Goal: Communication & Community: Answer question/provide support

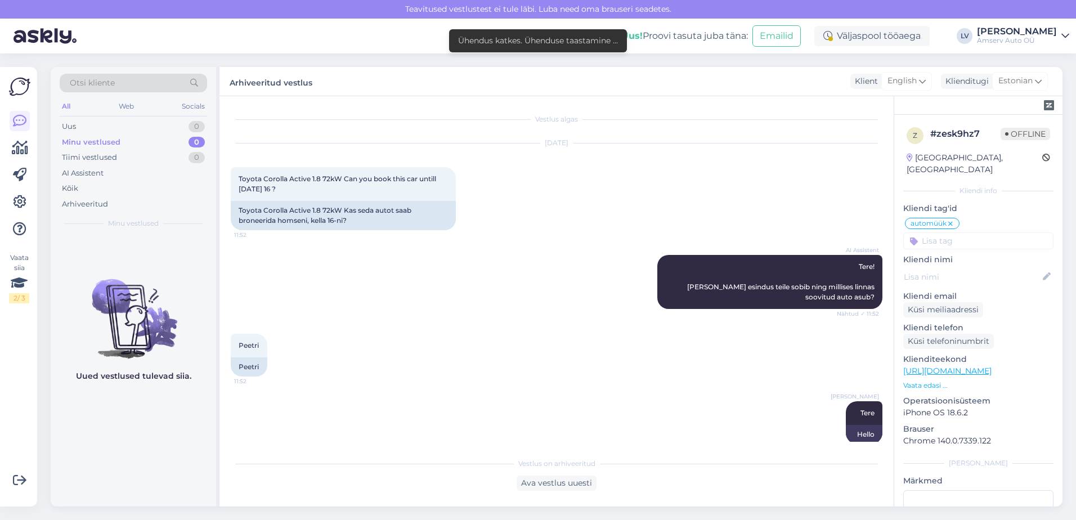
scroll to position [509, 0]
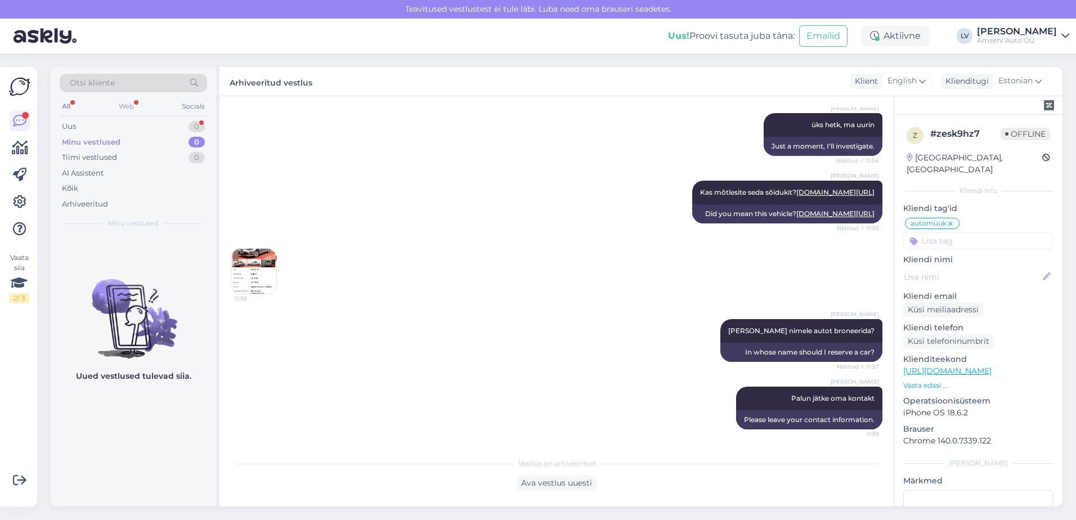
click at [126, 99] on div "Otsi kliente All Web Socials Uus 0 Minu vestlused 0 Tiimi vestlused 0 AI Assist…" at bounding box center [133, 151] width 165 height 168
click at [125, 106] on div "Web" at bounding box center [127, 106] width 20 height 15
click at [121, 126] on div "Uus 1" at bounding box center [133, 127] width 147 height 16
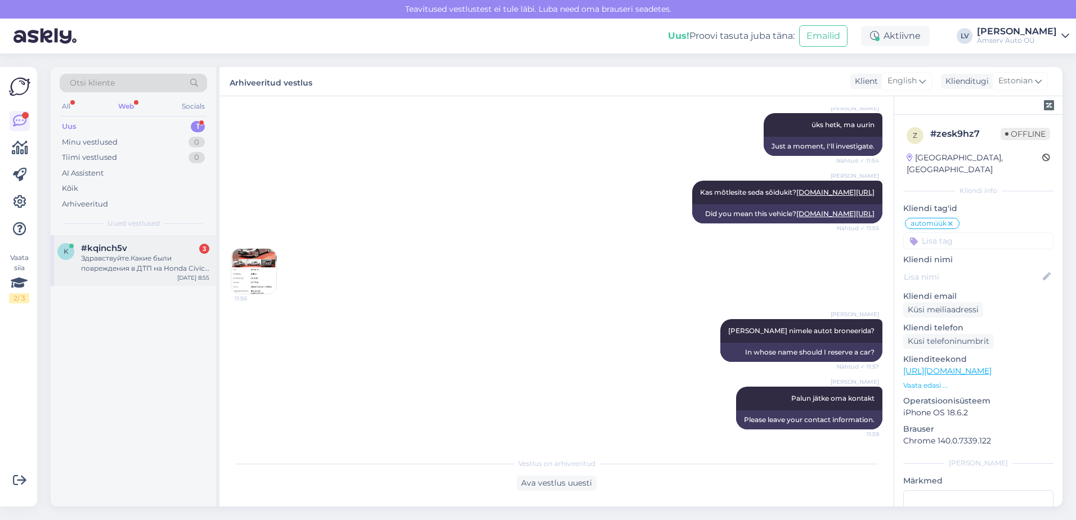
drag, startPoint x: 184, startPoint y: 269, endPoint x: 211, endPoint y: 266, distance: 27.7
click at [184, 269] on div "Здравствуйте.Какие были повреждения в ДТП на Honda Civic 051MRD?" at bounding box center [145, 263] width 128 height 20
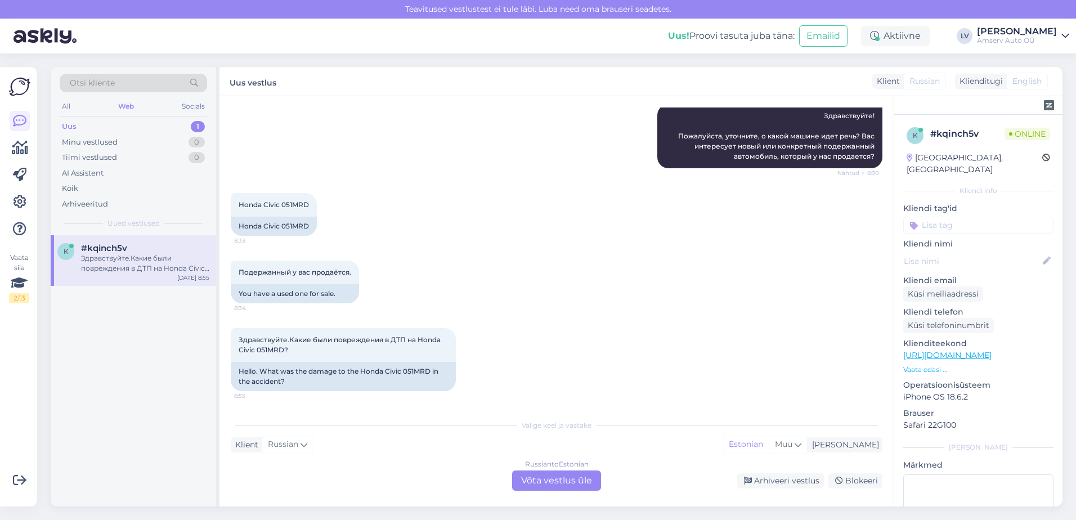
scroll to position [141, 0]
click at [589, 481] on div "Russian to Estonian Võta vestlus üle" at bounding box center [556, 481] width 89 height 20
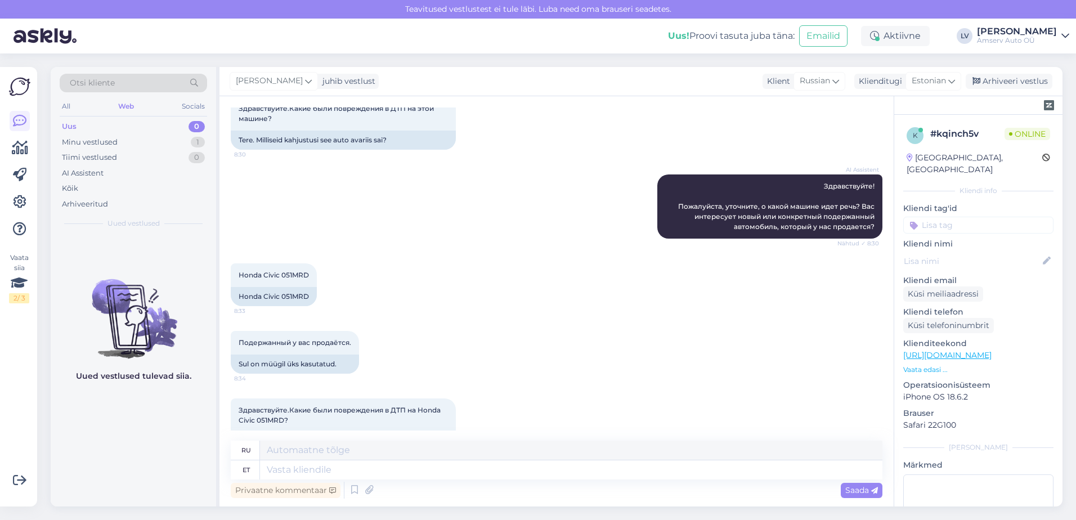
scroll to position [114, 0]
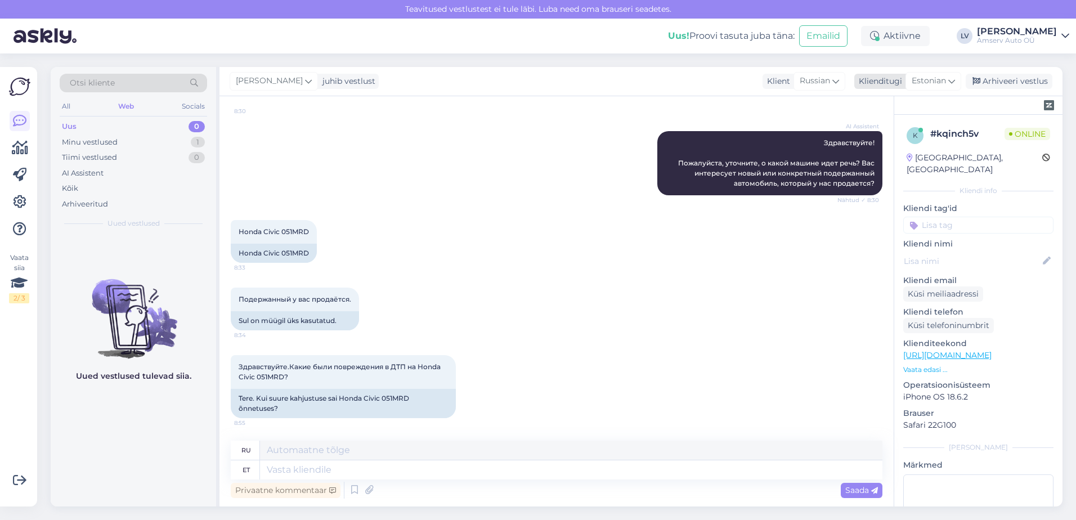
click at [942, 81] on span "Estonian" at bounding box center [929, 81] width 34 height 12
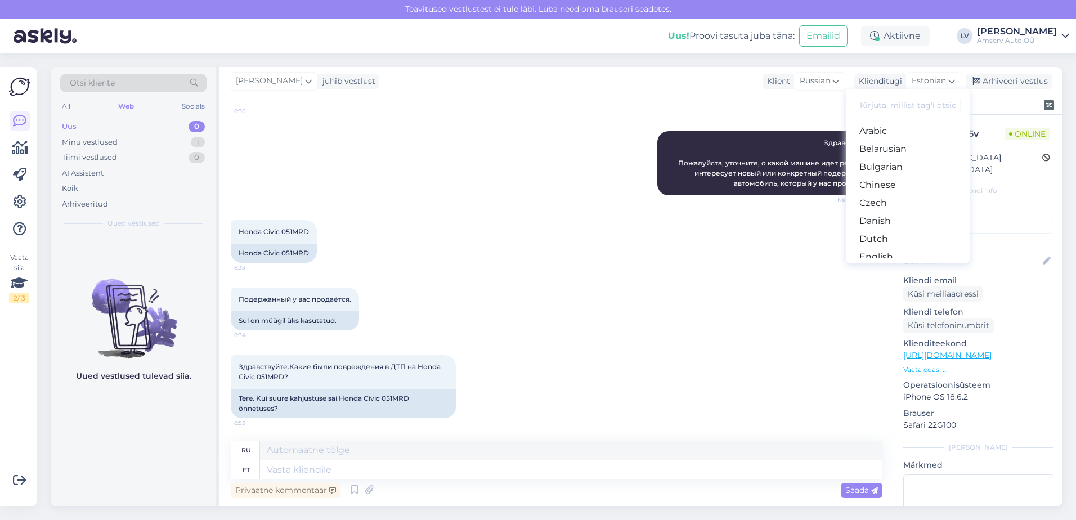
drag, startPoint x: 712, startPoint y: 279, endPoint x: 728, endPoint y: 268, distance: 19.5
click at [713, 279] on div "Подержанный у вас продаётся. 8:34 Sul on müügil üks kasutatud." at bounding box center [557, 309] width 652 height 68
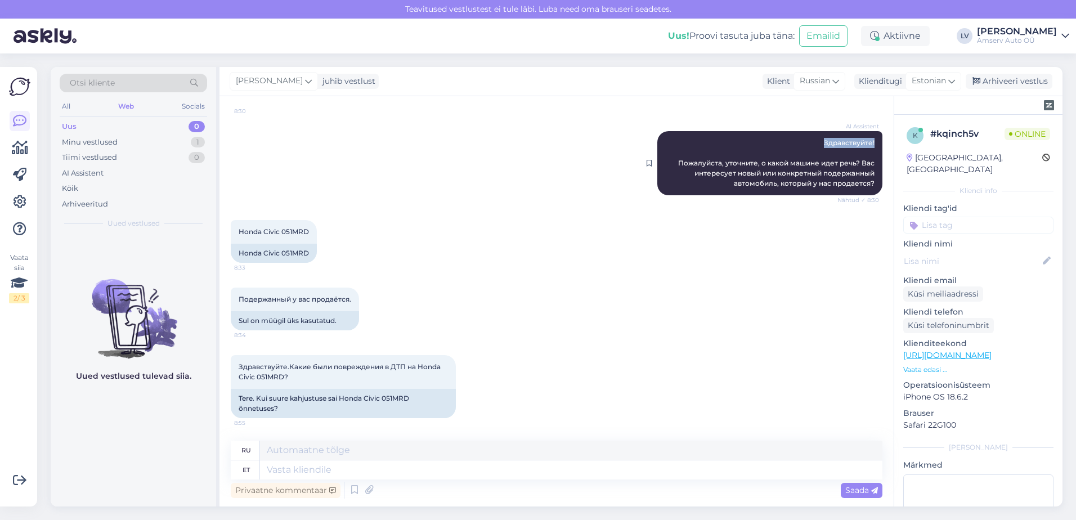
drag, startPoint x: 866, startPoint y: 140, endPoint x: 818, endPoint y: 141, distance: 47.9
click at [818, 141] on div "AI Assistent Здравствуйте! Пожалуйста, уточните, о какой машине идет речь? Вас …" at bounding box center [769, 163] width 225 height 64
drag, startPoint x: 818, startPoint y: 141, endPoint x: 836, endPoint y: 142, distance: 18.0
copy span "дравствуйте!"
click at [405, 471] on textarea at bounding box center [571, 469] width 623 height 19
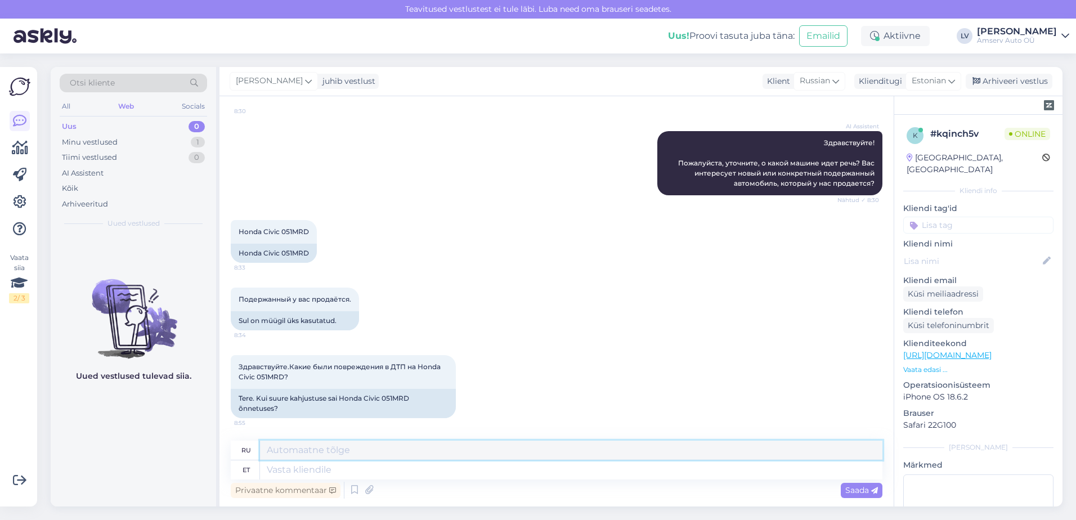
click at [309, 448] on textarea at bounding box center [571, 450] width 623 height 19
paste textarea "дравствуйте!"
type textarea "дравствуйте!"
click at [865, 487] on span "Saada" at bounding box center [862, 490] width 33 height 10
click at [875, 494] on icon at bounding box center [874, 490] width 7 height 7
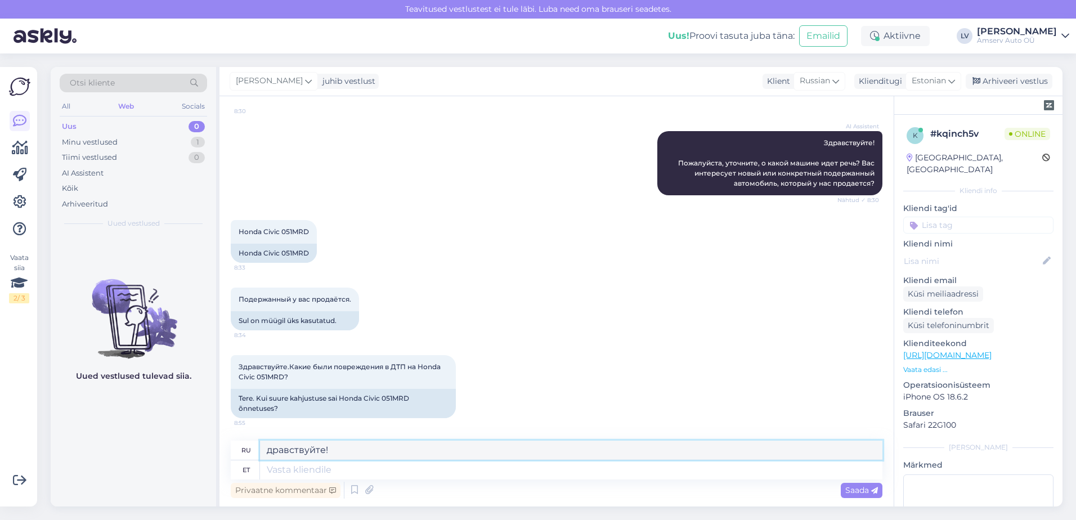
drag, startPoint x: 366, startPoint y: 453, endPoint x: 249, endPoint y: 468, distance: 118.1
click at [183, 447] on div "Otsi kliente All Web Socials Uus 0 Minu vestlused 1 Tiimi vestlused 0 AI Assist…" at bounding box center [557, 287] width 1012 height 440
drag, startPoint x: 298, startPoint y: 479, endPoint x: 304, endPoint y: 475, distance: 6.9
click at [301, 473] on textarea at bounding box center [571, 469] width 623 height 19
paste textarea "дравствуйте!"
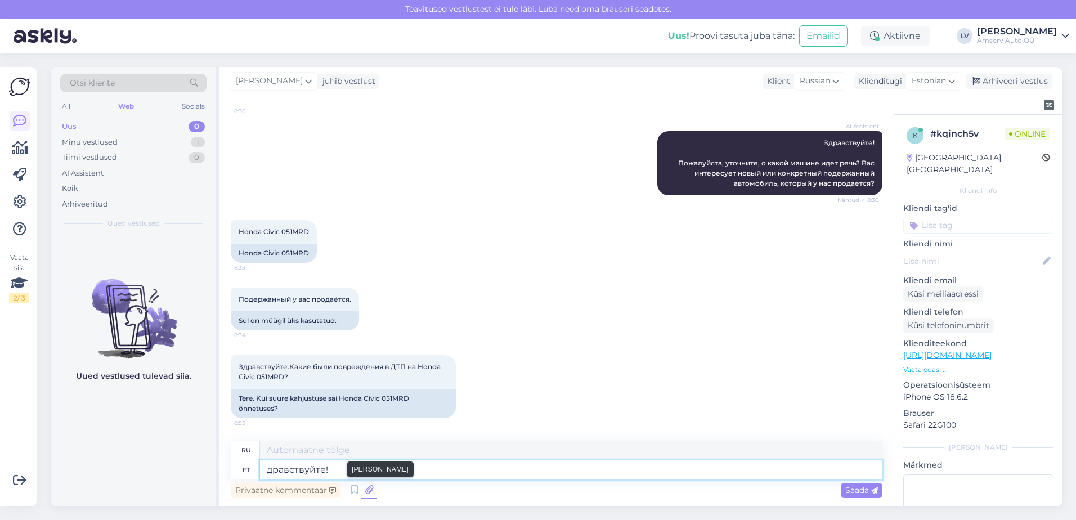
type textarea "дравствуйте!"
type textarea "Привет!"
type textarea "дравствуйте!"
click at [304, 441] on div "Vestlus algas [DATE] Здравствуйте.Какие были повреждения в ДТП на этой машине? …" at bounding box center [557, 301] width 674 height 410
drag, startPoint x: 320, startPoint y: 450, endPoint x: 1062, endPoint y: 168, distance: 793.9
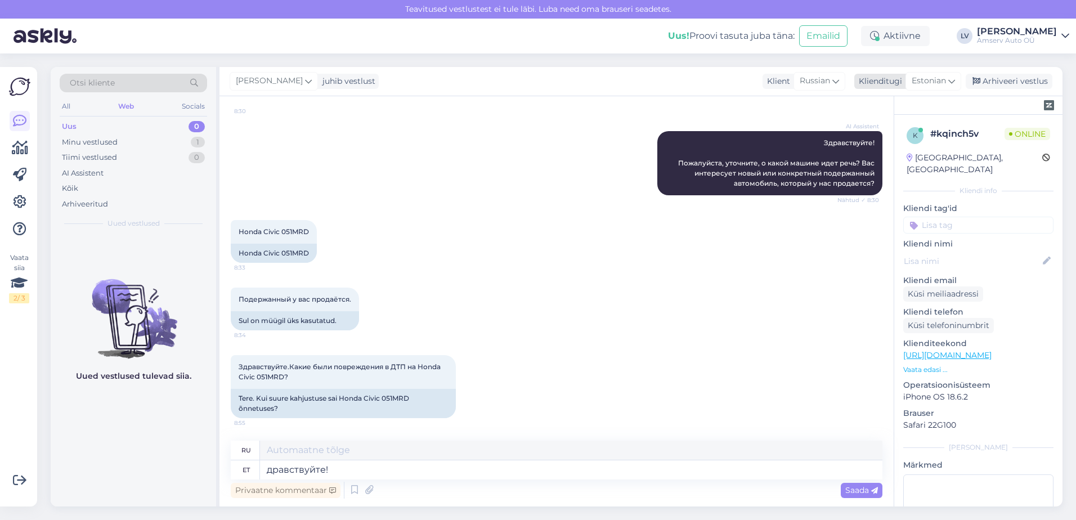
click at [952, 80] on icon at bounding box center [952, 81] width 7 height 12
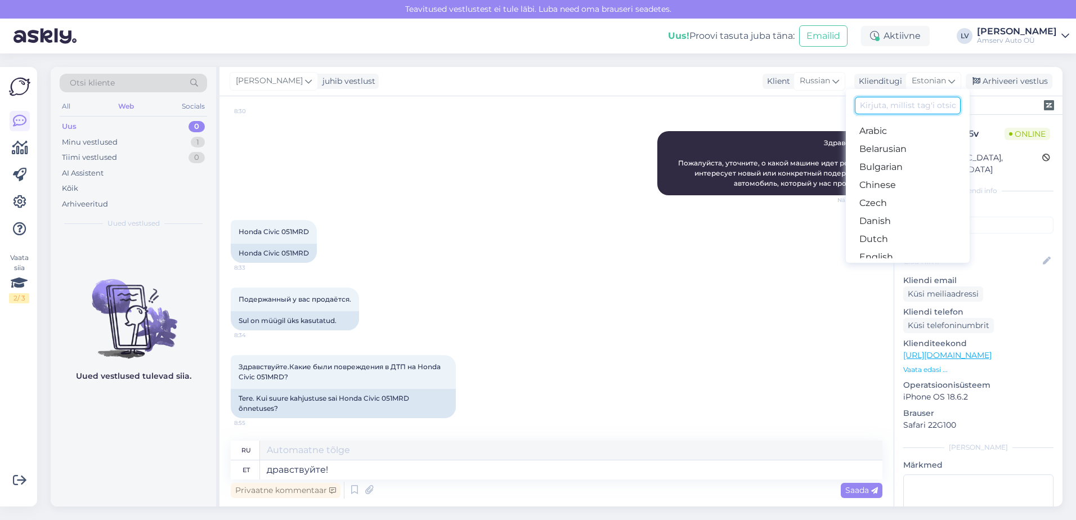
click at [897, 104] on input at bounding box center [908, 105] width 106 height 17
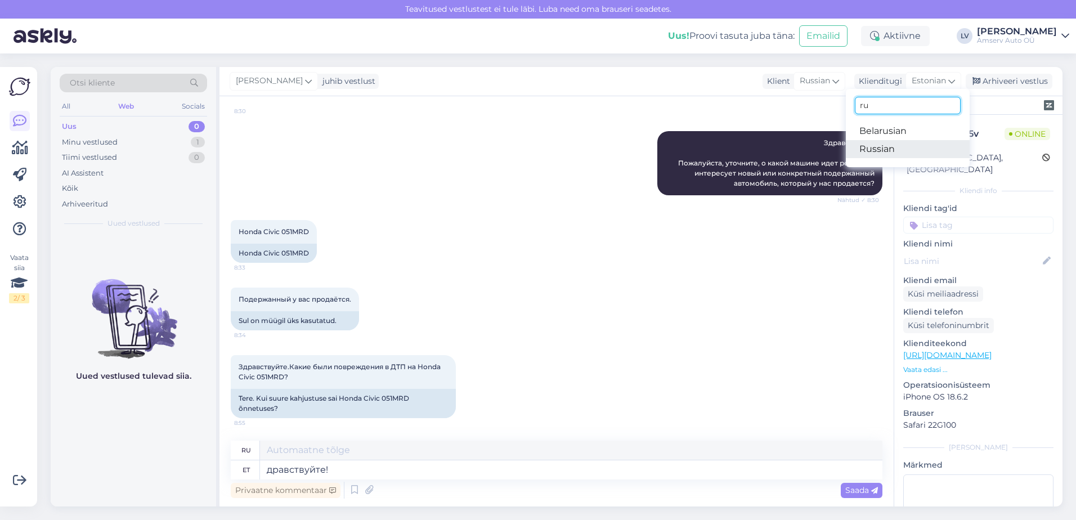
type input "ru"
click at [883, 144] on link "Russian" at bounding box center [908, 149] width 124 height 18
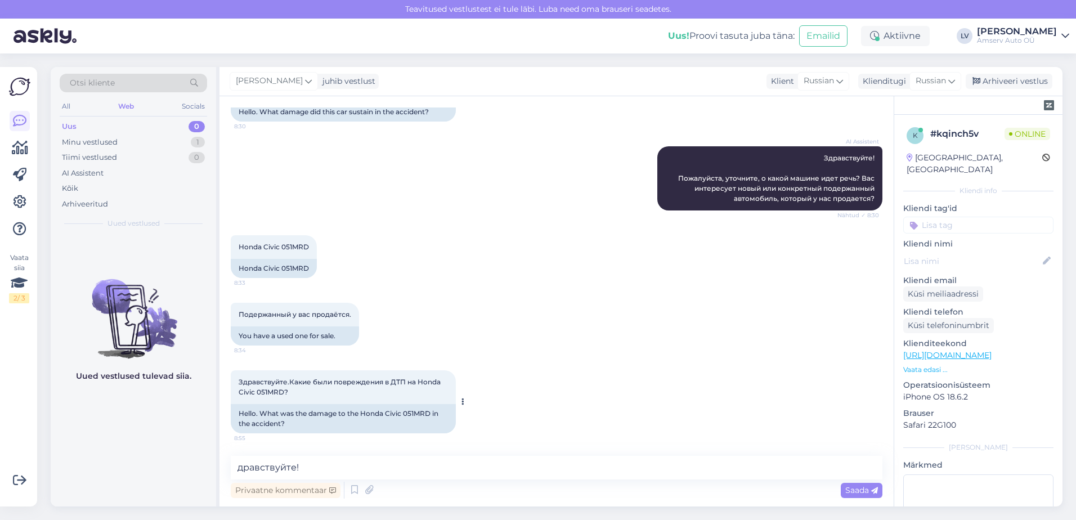
scroll to position [99, 0]
drag, startPoint x: 311, startPoint y: 464, endPoint x: 197, endPoint y: 463, distance: 113.7
paste textarea "дравствуйте!"
type textarea "дравствуйте!"
drag, startPoint x: 315, startPoint y: 466, endPoint x: 386, endPoint y: 401, distance: 96.8
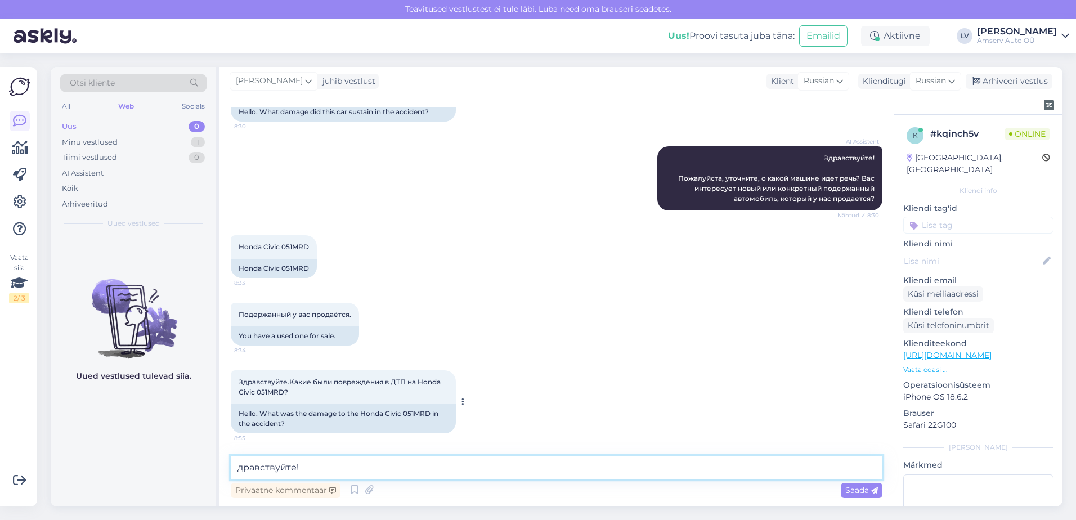
click at [144, 462] on div "Otsi kliente All Web Socials Uus 0 Minu vestlused 1 Tiimi vestlused 0 AI Assist…" at bounding box center [557, 287] width 1012 height 440
drag, startPoint x: 868, startPoint y: 157, endPoint x: 816, endPoint y: 156, distance: 51.8
click at [816, 156] on div "AI Assistent Здравствуйте! Пожалуйста, уточните, о какой машине идет речь? Вас …" at bounding box center [769, 178] width 225 height 64
drag, startPoint x: 816, startPoint y: 156, endPoint x: 843, endPoint y: 158, distance: 27.0
copy span "Здравствуйте!"
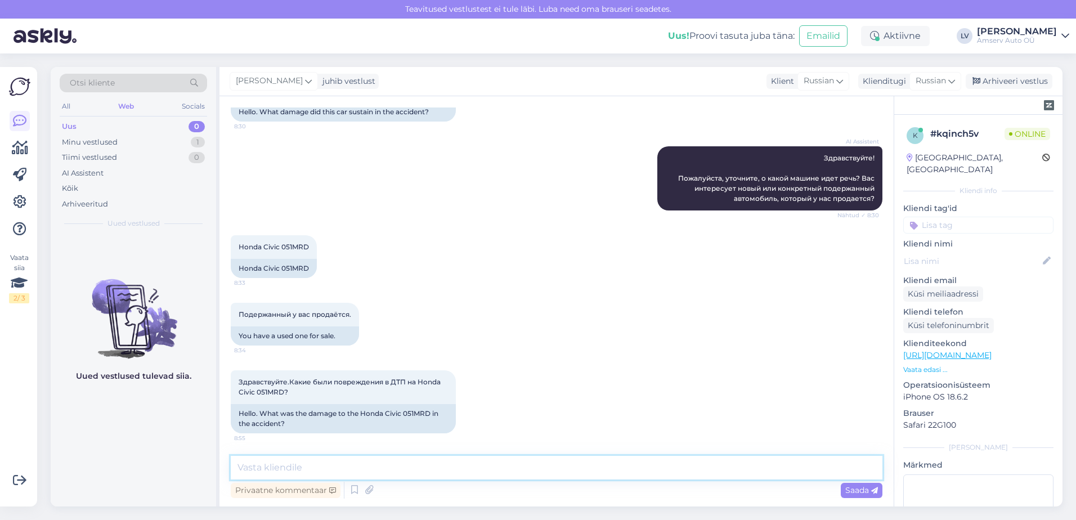
click at [353, 468] on textarea at bounding box center [557, 468] width 652 height 24
paste textarea "Здравствуйте!"
type textarea "Здравствуйте!"
drag, startPoint x: 847, startPoint y: 491, endPoint x: 856, endPoint y: 482, distance: 12.7
click at [847, 491] on span "Saada" at bounding box center [862, 490] width 33 height 10
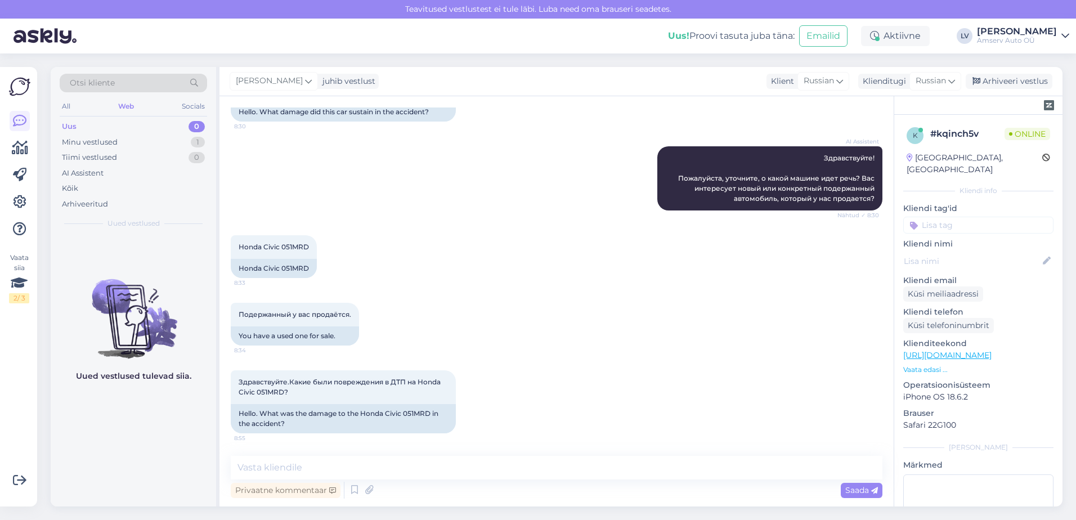
scroll to position [147, 0]
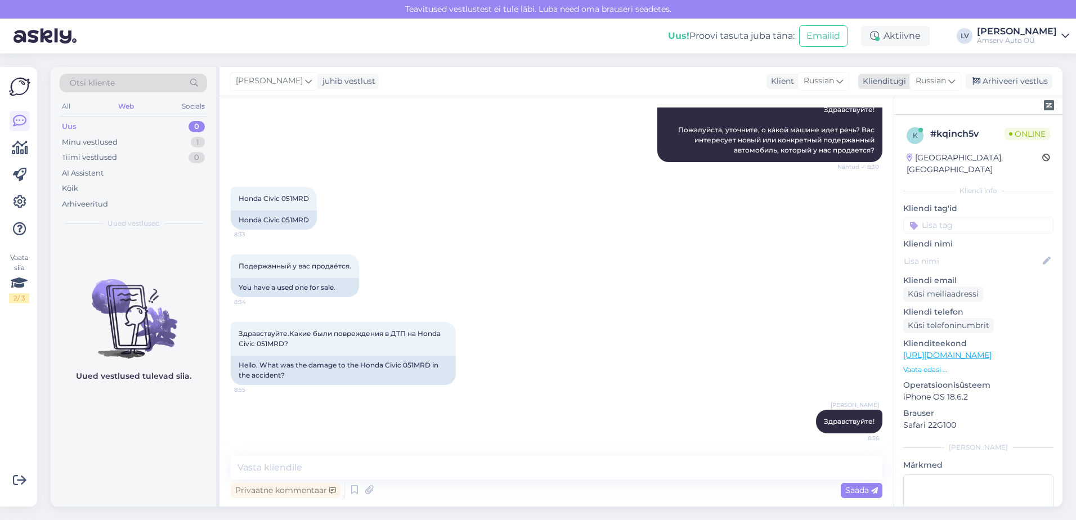
click at [930, 78] on span "Russian" at bounding box center [931, 81] width 30 height 12
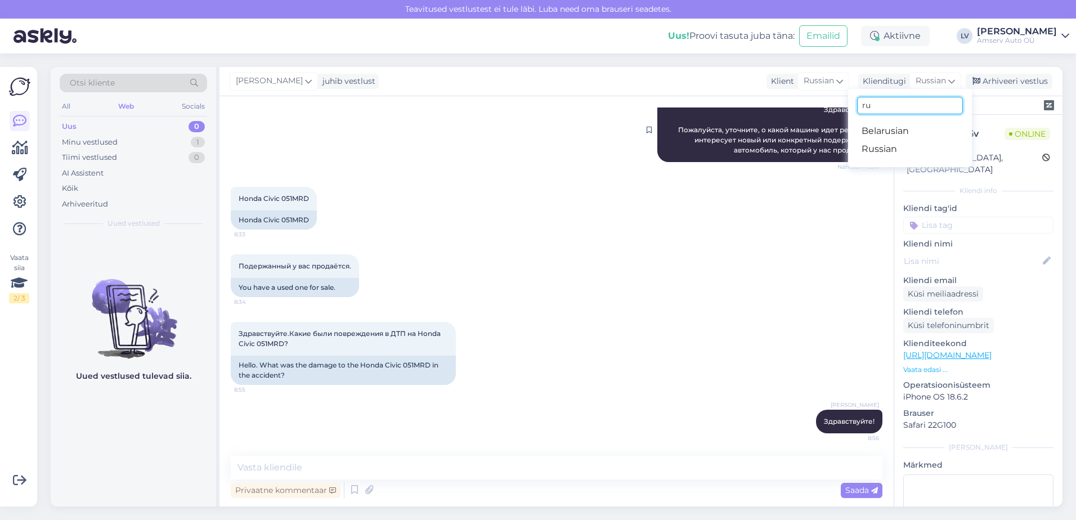
drag, startPoint x: 884, startPoint y: 104, endPoint x: 831, endPoint y: 117, distance: 54.5
click at [813, 95] on div "[PERSON_NAME] juhib vestlust Klient Russian engli English Klienditugi Russian r…" at bounding box center [641, 81] width 843 height 29
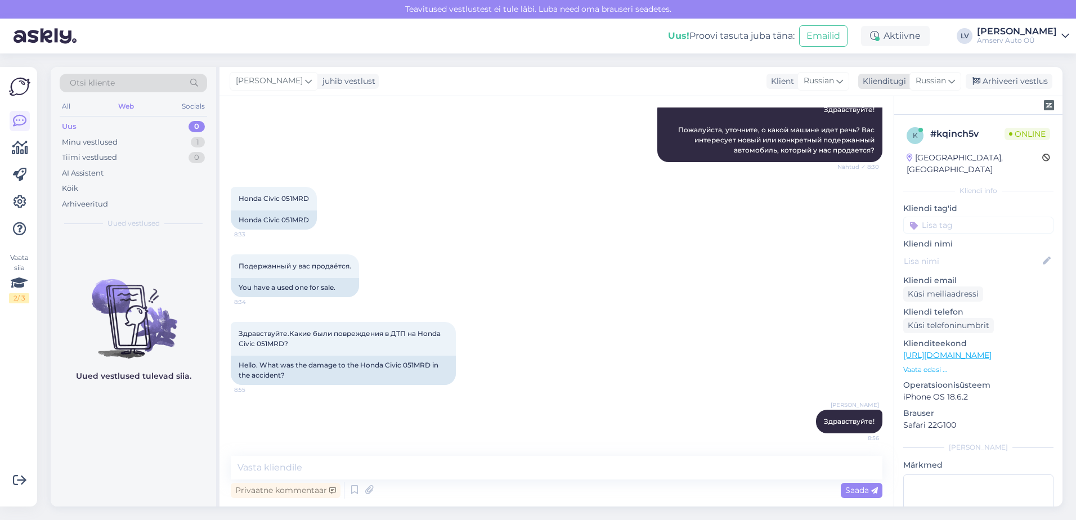
click at [943, 86] on span "Russian" at bounding box center [931, 81] width 30 height 12
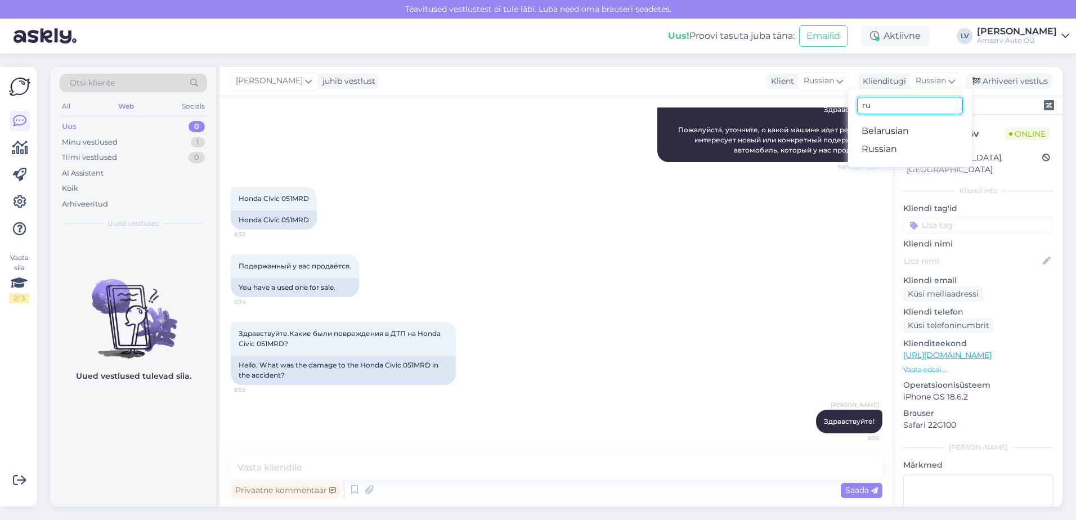
click at [891, 112] on input "ru" at bounding box center [910, 105] width 106 height 17
type input "r"
type input "est"
click at [883, 126] on link "Estonian" at bounding box center [910, 131] width 124 height 18
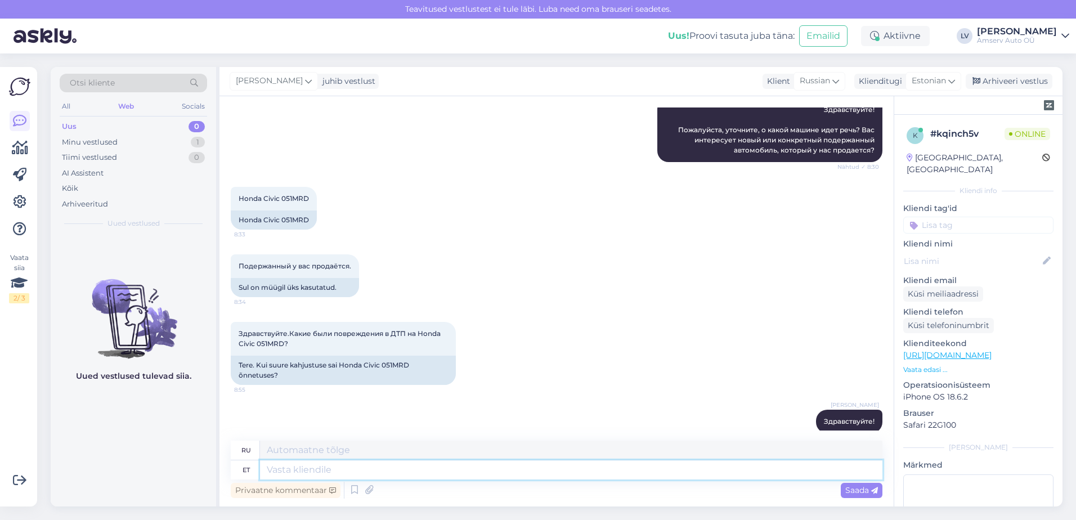
click at [306, 469] on textarea at bounding box center [571, 469] width 623 height 19
type textarea "Kas"
type textarea "Является"
type textarea "Kasutatud s"
type textarea "Использовал"
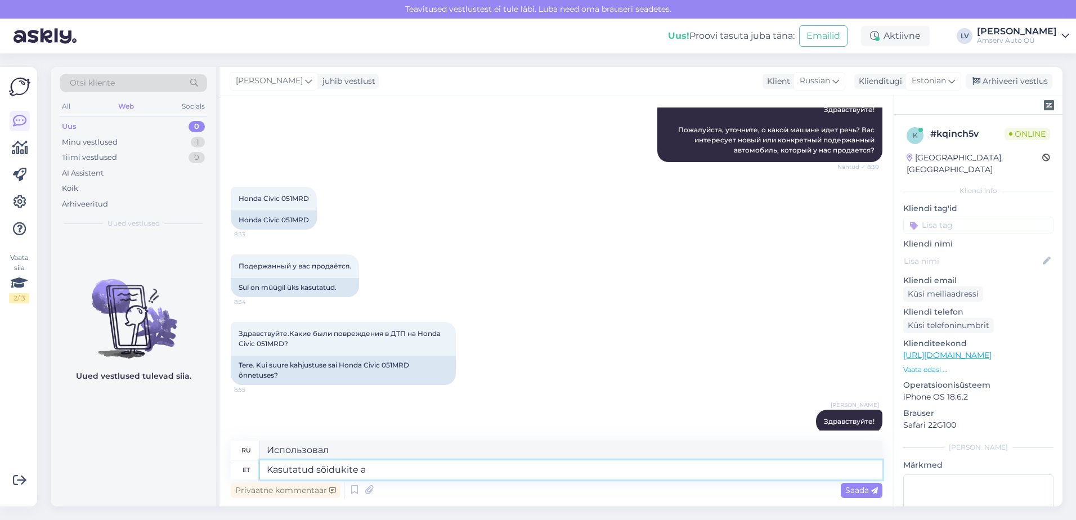
type textarea "Kasutatud sõidukite aj"
type textarea "Подержанные автомобили"
type textarea "Kasutatud sõidukite ajalooga o"
type textarea "Подержанные автомобили с историей"
type textarea "Kasutatud sõidukite ajalooga on a"
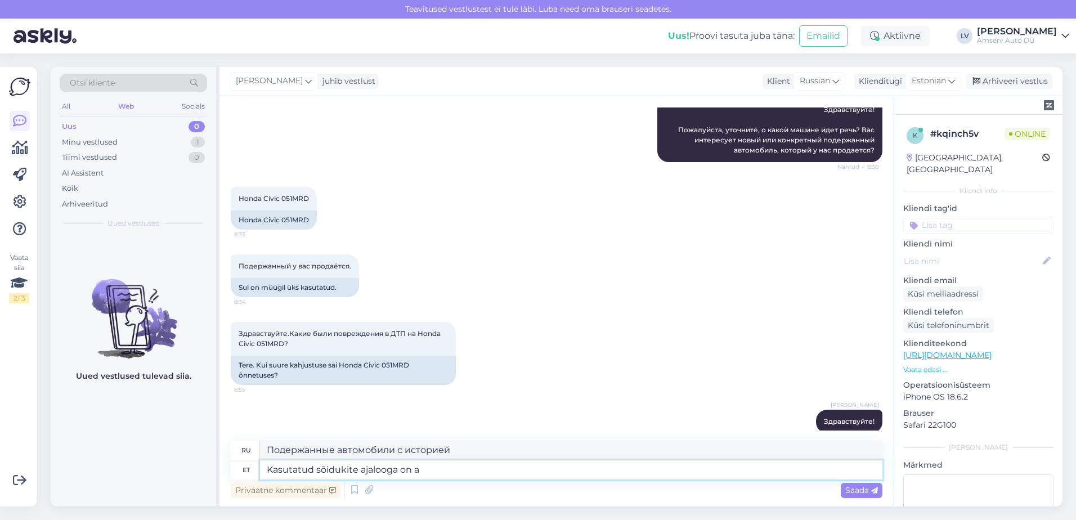
type textarea "Подержанные автомобили с историей – это"
type textarea "Kasutatud sõidukite ajalooga on"
type textarea "Подержанные автомобили с историей"
type textarea "Kasutatud sõiduk"
type textarea "Подержанные автомобили"
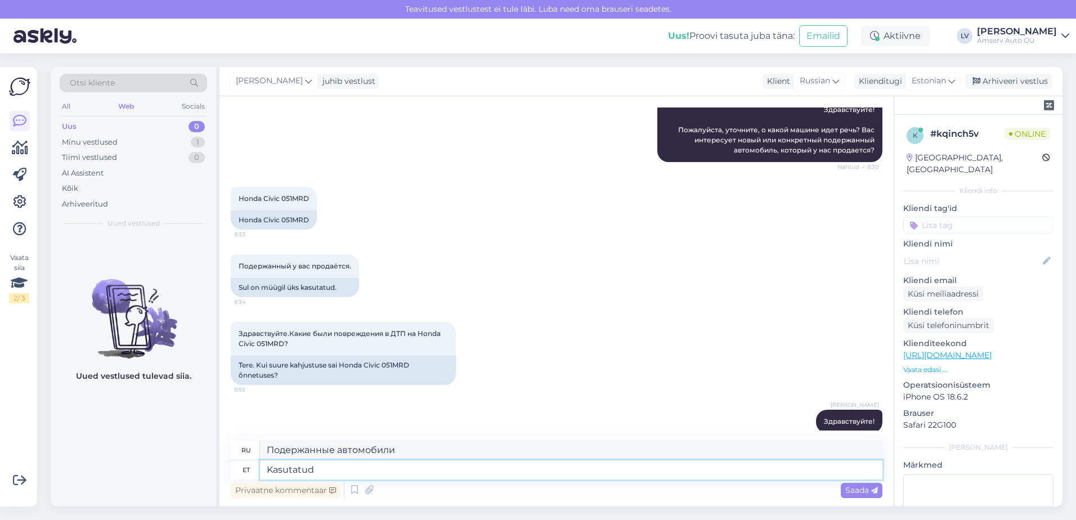
type textarea "Kasutatud"
type textarea "Использовал"
type textarea "Kasutat"
type textarea "Вы используете"
type textarea "Kasutatatud"
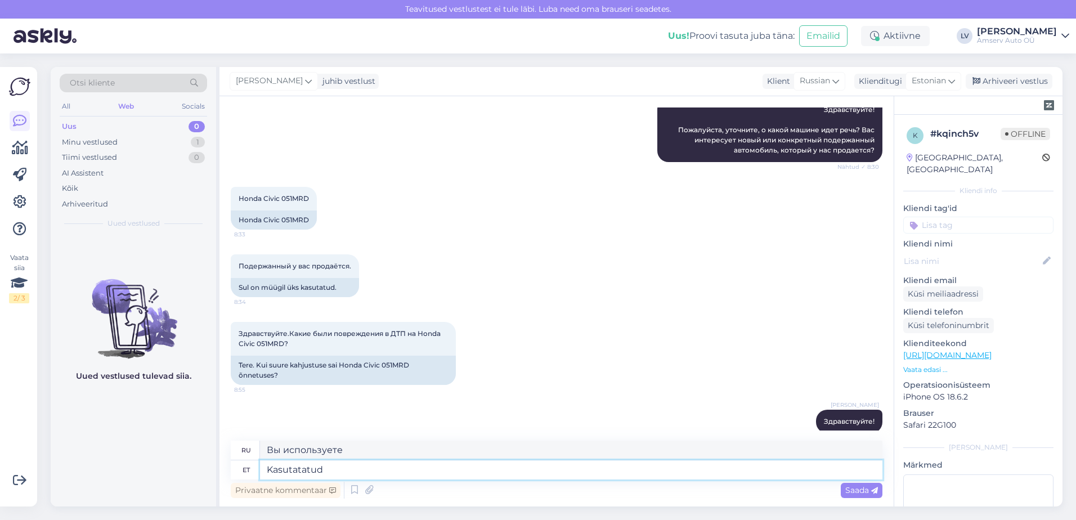
type textarea "Использовал"
type textarea "Kasutatatud autode"
type textarea "Подержанные автомобили"
type textarea "Kasutatatud autodega o"
type textarea "С подержанными автомобилями"
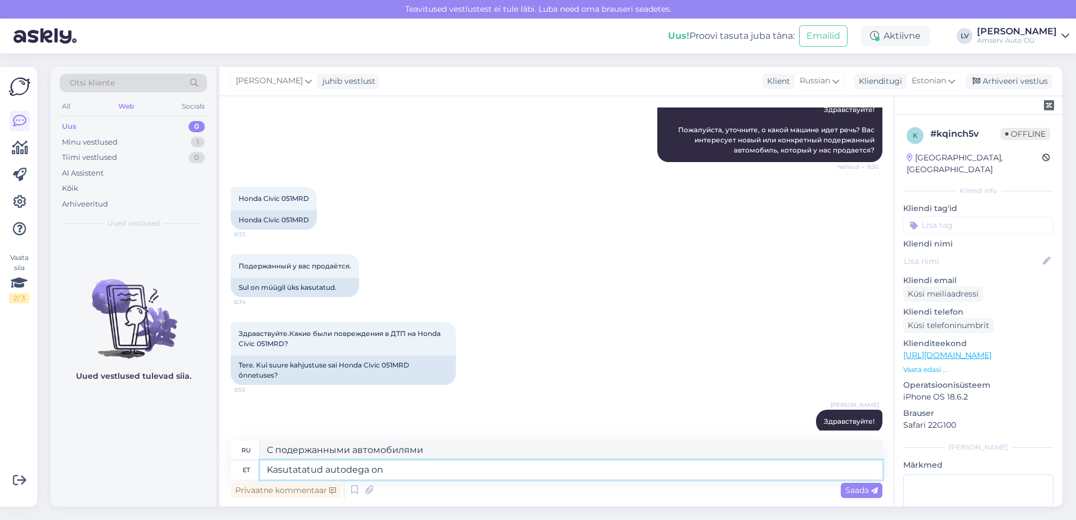
type textarea "Kasutatatud autodega on k"
type textarea "Подержанные автомобили имеют"
type textarea "Kasutatatud autodega on kõige"
type textarea "Подержанные автомобили являются наиболее"
type textarea "Kasutatatud autodega on kõige paremini k"
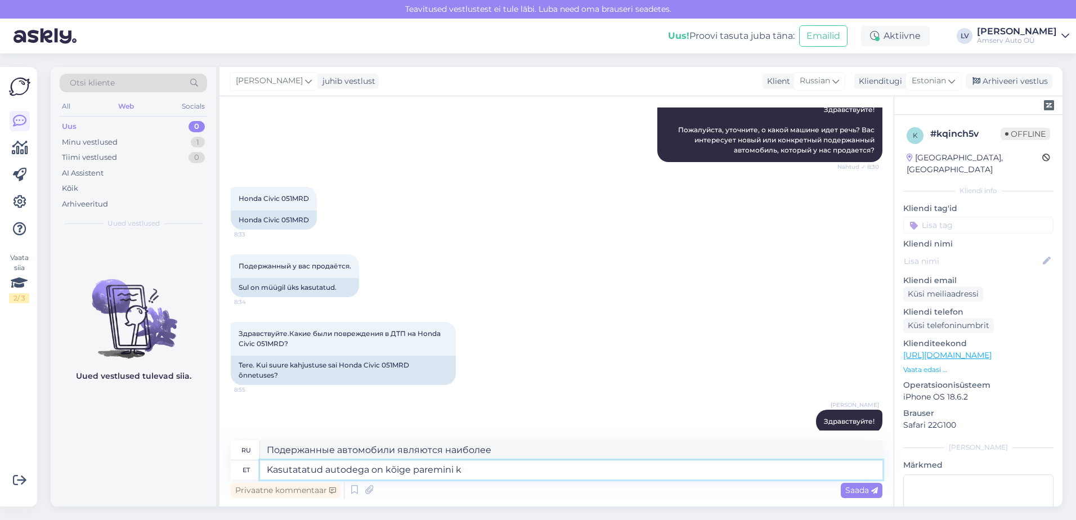
type textarea "Подержанные автомобили лучше всего"
type textarea "Kasutatatud autodega on kõige paremini kursis me"
type textarea "Подержанные автомобили наиболее известны"
type textarea "Kasutatatud autodega on kõige paremini kursis meie ka"
type textarea "Мы лучшие в продаже подержанных автомобилей"
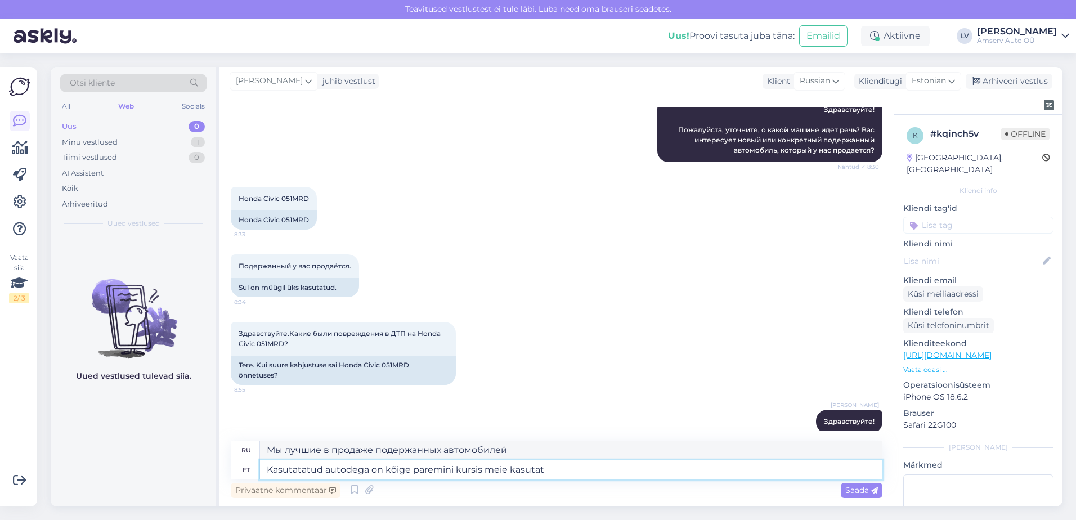
type textarea "Kasutatatud autodega on kõige paremini kursis meie kasutatu"
type textarea "Наши дилеры подержанных автомобилей лучше всех разбираются в подержанных автомо…"
type textarea "Kasutatatud autodega on kõige paremini kursis meie kasutatud sü"
type textarea "Наши эксперты по подержанным автомобилям лучше всего разбираются в подержанных …"
type textarea "Kasutatatud autodega on kõige paremini kursis meie kasutatud sõiduk"
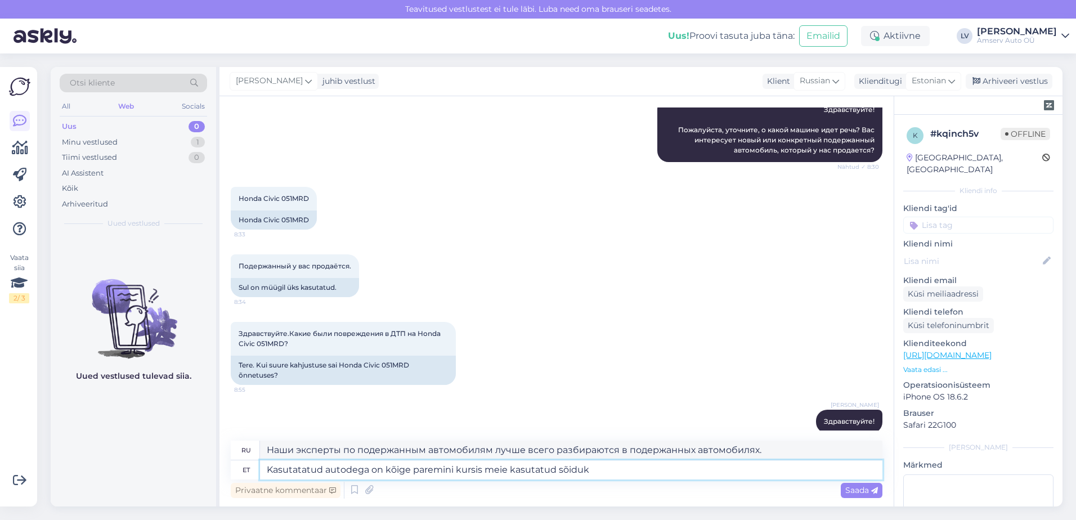
type textarea "Наши подержанные автомобили наиболее известны своими подержанными автомобилями."
type textarea "Kasutatatud autodega on kõige paremini kursis meie kasutatud sõidukite os"
type textarea "Наши эксперты по подержанным автомобилям лучше всего разбираются в подержанных …"
type textarea "Kasutatatud autodega on kõige paremini kursis meie kasutatud sõidukite osakonda."
type textarea "Наш отдел подержанных автомобилей наиболее известен своими подержанными автомоб…"
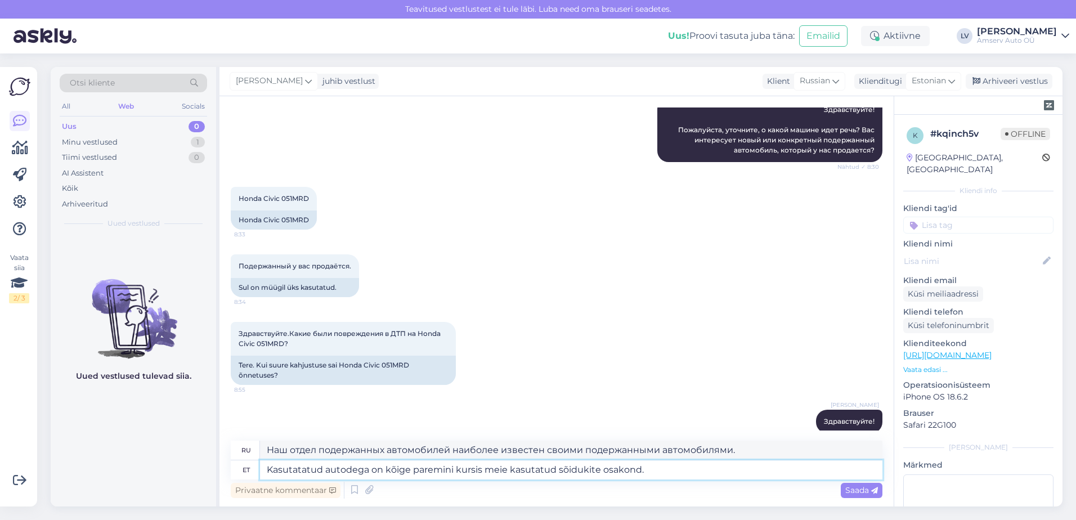
type textarea "Kasutatatud autodega on kõige paremini kursis meie kasutatud sõidukite osakond."
type textarea "Наш отдел подержанных автомобилей лучше всех разбирается в подержанных автомоби…"
drag, startPoint x: 587, startPoint y: 467, endPoint x: 266, endPoint y: 461, distance: 320.3
click at [260, 457] on div "ru Наш отдел подержанных автомобилей лучше всех разбирается в подержанных автом…" at bounding box center [557, 460] width 652 height 39
type textarea "Kasutatatud autodega on kõige paremini kursis meie kasutatud sõidukite osakond."
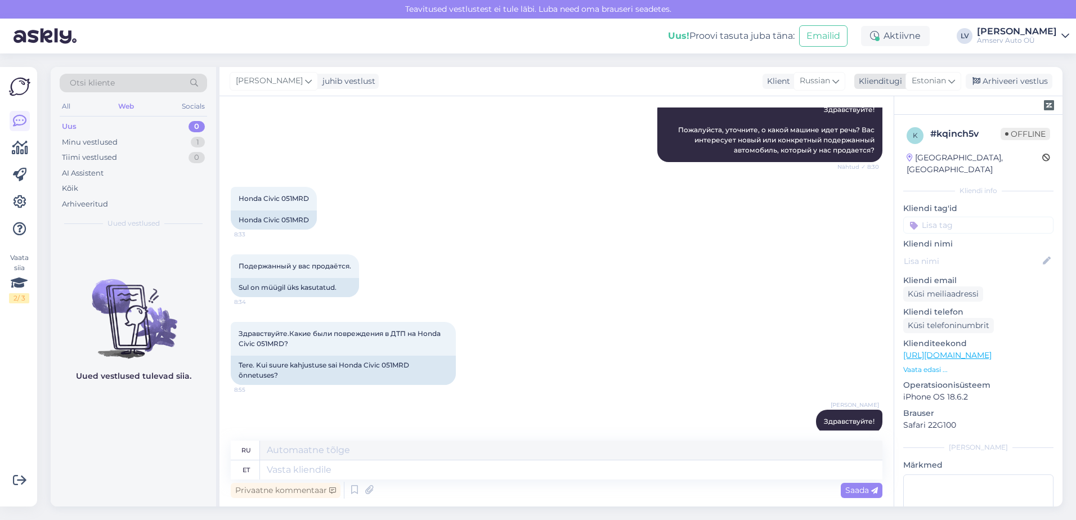
click at [933, 81] on span "Estonian" at bounding box center [929, 81] width 34 height 12
click at [915, 97] on input "est" at bounding box center [908, 105] width 106 height 17
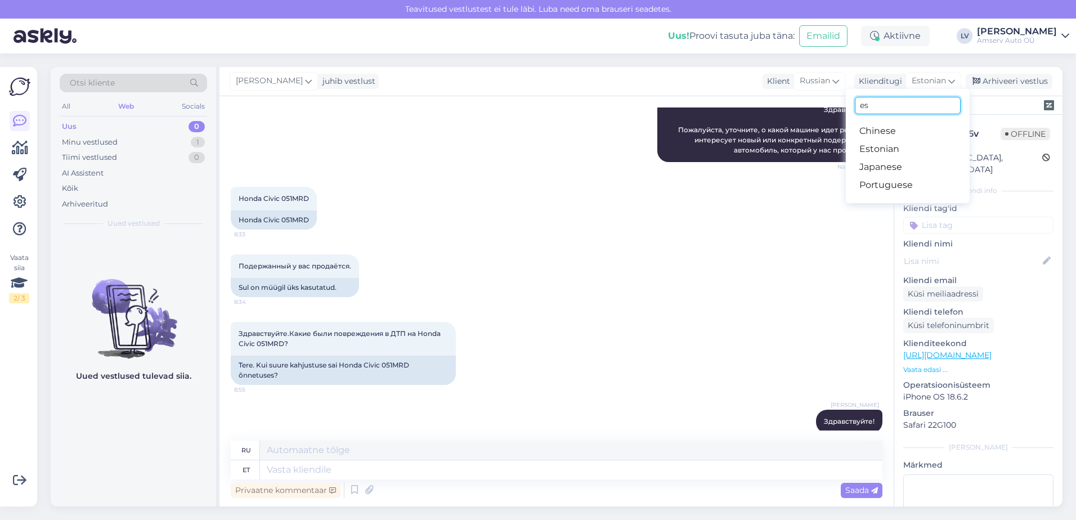
type input "e"
type input "rus"
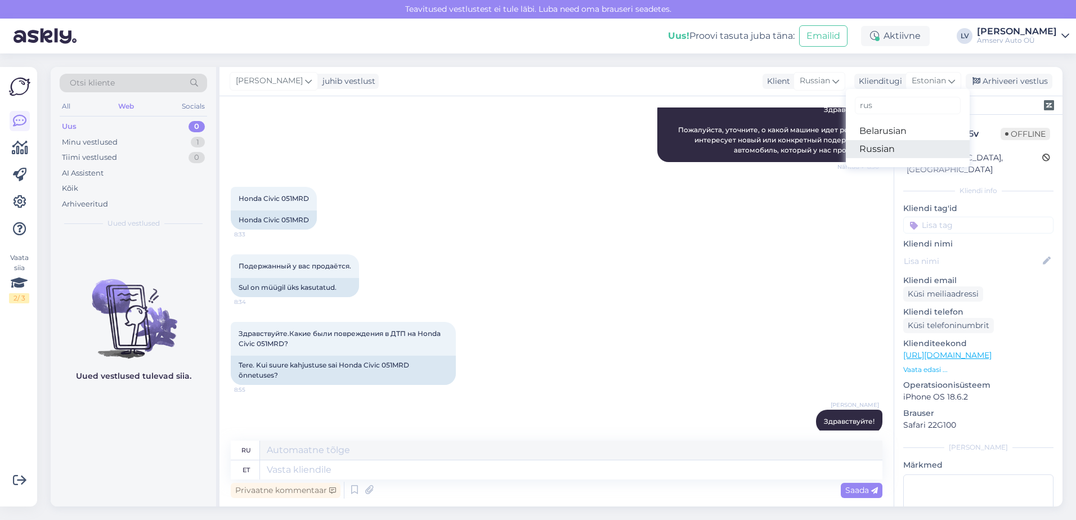
click at [893, 149] on link "Russian" at bounding box center [908, 149] width 124 height 18
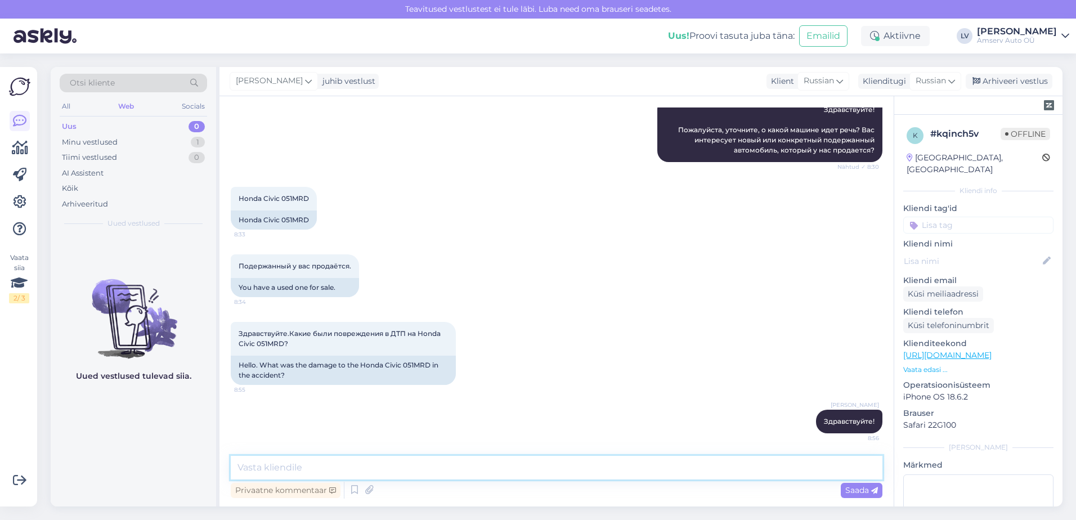
click at [314, 479] on textarea at bounding box center [557, 468] width 652 height 24
paste textarea "За подержанными автомобилями лучше всего следит наш отдел подержанных транспорт…"
type textarea "За подержанными автомобилями лучше всего следит наш отдел подержанных транспорт…"
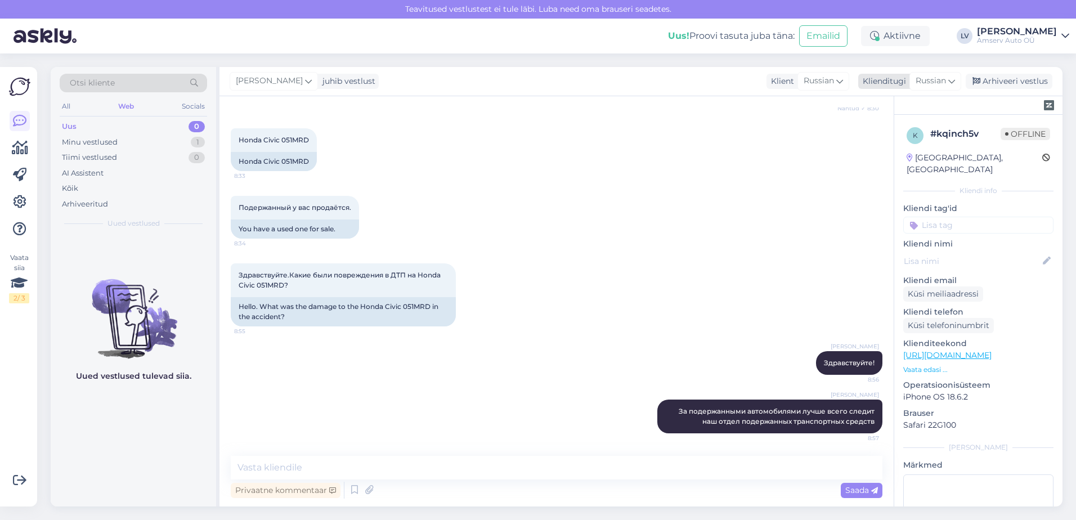
click at [950, 82] on div "Russian" at bounding box center [936, 81] width 52 height 18
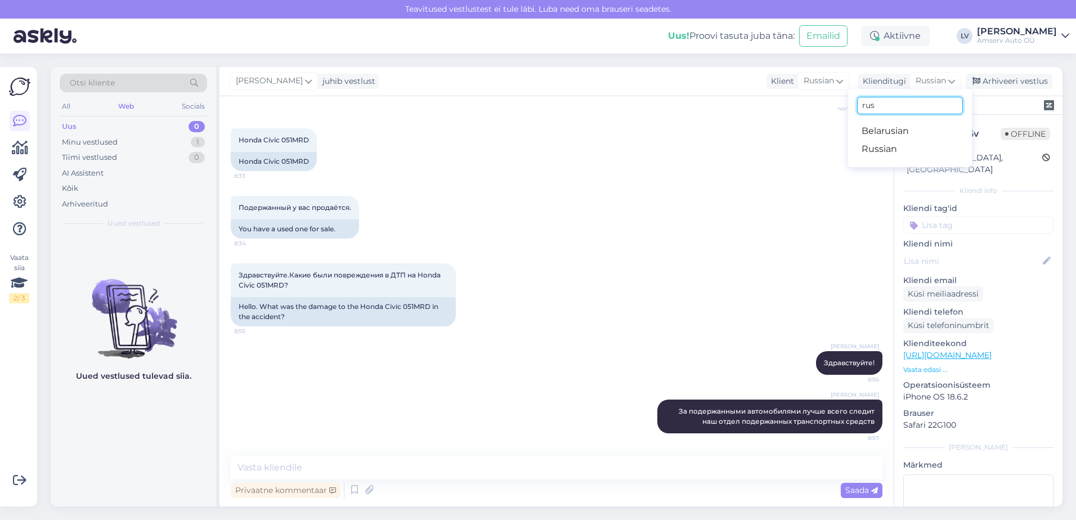
click at [914, 104] on input "rus" at bounding box center [910, 105] width 106 height 17
type input "r"
type input "es"
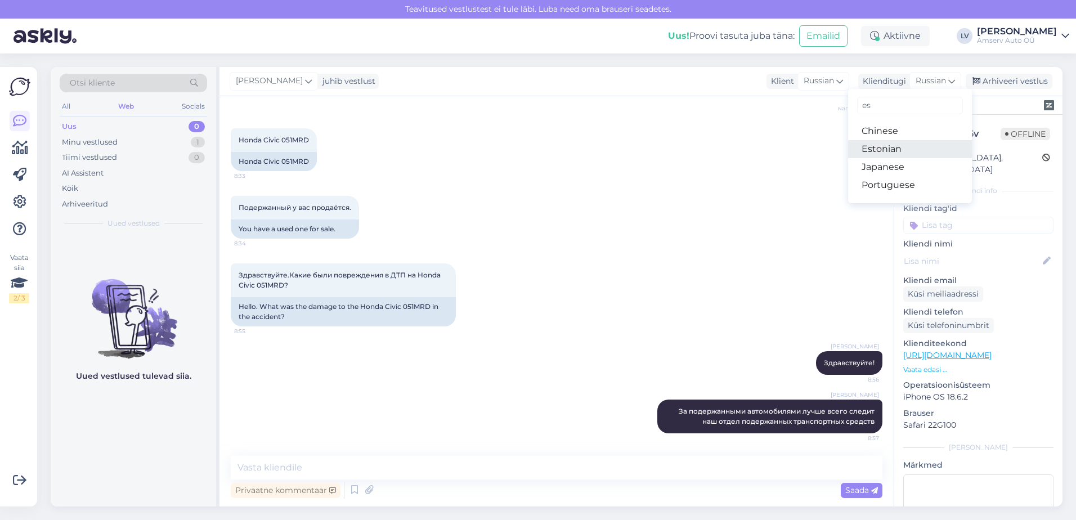
drag, startPoint x: 909, startPoint y: 149, endPoint x: 632, endPoint y: 278, distance: 305.0
click at [907, 149] on link "Estonian" at bounding box center [910, 149] width 124 height 18
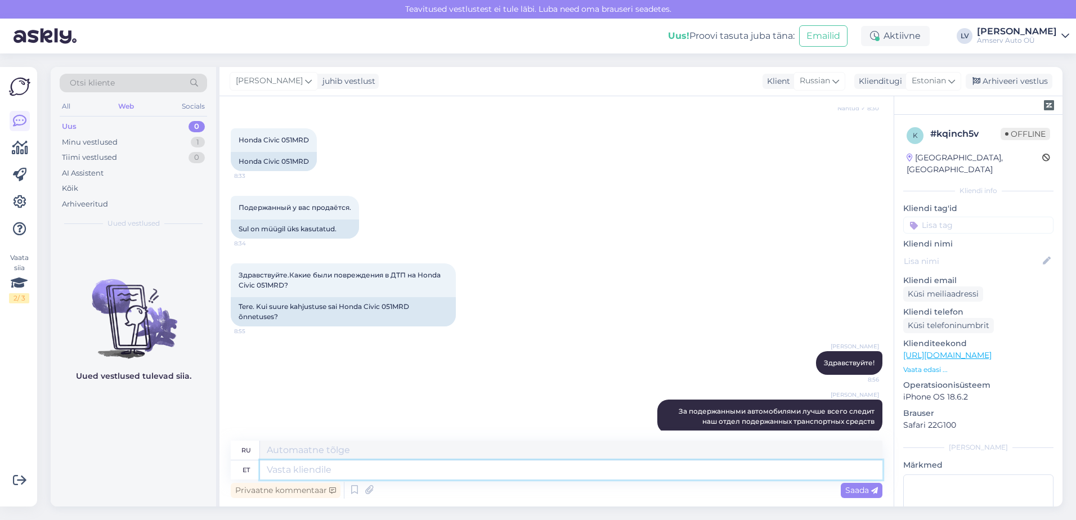
drag, startPoint x: 312, startPoint y: 469, endPoint x: 339, endPoint y: 473, distance: 27.3
click at [316, 469] on textarea at bounding box center [571, 469] width 623 height 19
type textarea "Üks he"
type textarea "Один"
type textarea "Üks hetk, ma"
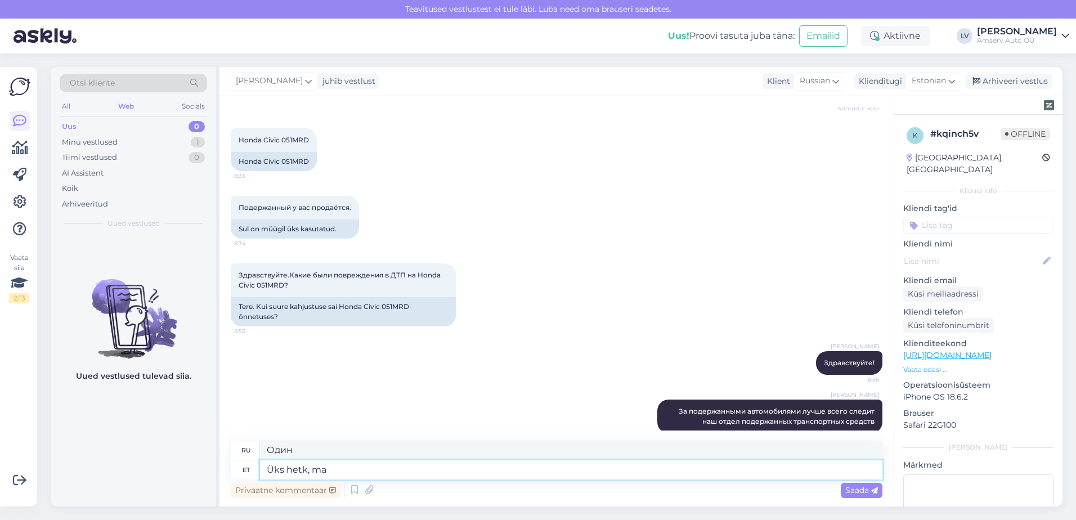
type textarea "Одну минуту,"
type textarea "Üks hetk, ma lei"
type textarea "Одну минуту, я"
type textarea "Üks hetk, ma leian au"
type textarea "Одну минуту, я найду."
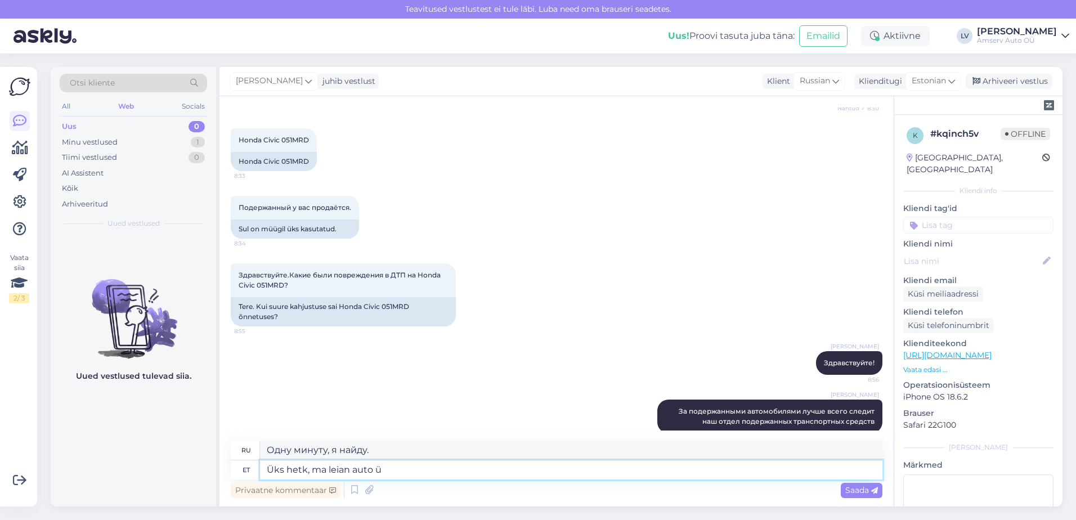
type textarea "Üks hetk, ma leian auto ül"
type textarea "Одну минуту, я найду машину."
type textarea "Üks hetk, ma leian auto ülesse ja"
type textarea "Одну минуту, я найду машину и"
type textarea "Üks hetk, ma leian auto ülesse [PERSON_NAME] Te"
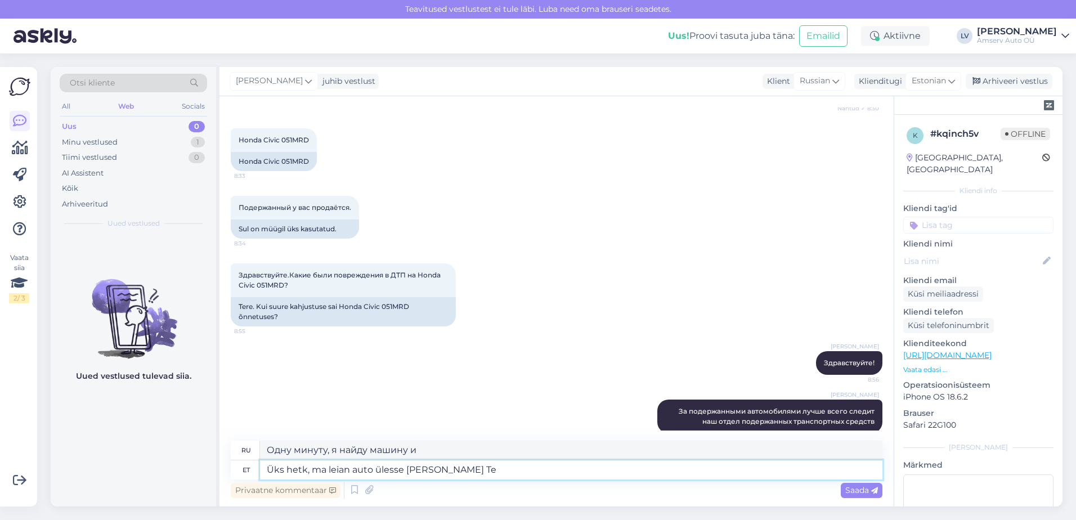
type textarea "Одну минуту, я найду машину и поделюсь ею."
type textarea "Üks hetk, ma leian auto ülesse [PERSON_NAME] Teile ko"
type textarea "Одну минуту, я найду машину и поделюсь ею с вами."
type textarea "Üks hetk, ma leian auto ülesse [PERSON_NAME] Teile kontakti"
type textarea "Одну минуту, я найду машину и дам вам контактную информацию."
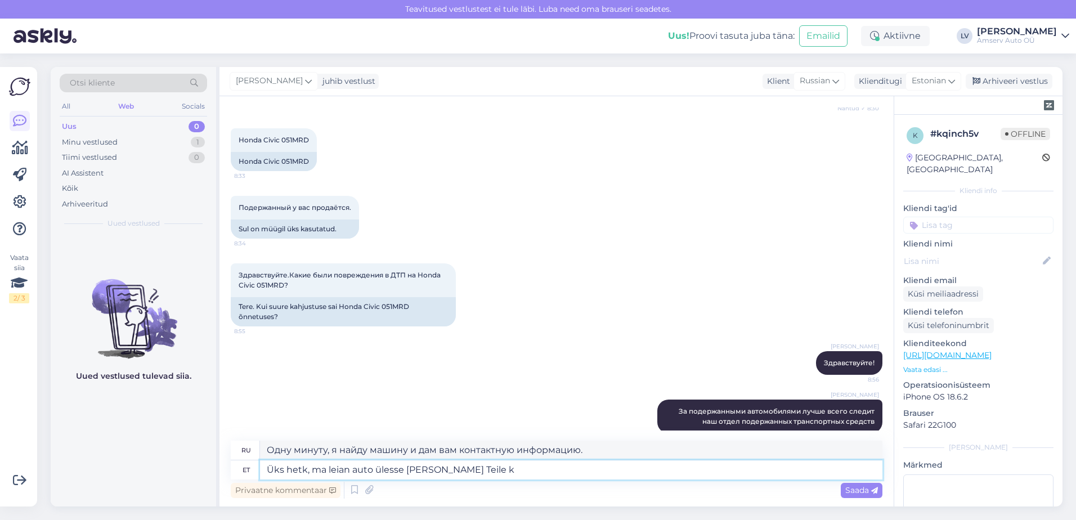
type textarea "Üks hetk, ma leian auto ülesse [PERSON_NAME] Teile"
type textarea "Одну минуту, я найду машину и поделюсь ею с вами."
type textarea "Üks hetk, ma leian auto ülesse [PERSON_NAME] Teile m"
type textarea "Одну минуту, я найду машину и передам ее вам."
type textarea "Üks hetk, ma leian auto ülesse [PERSON_NAME] Teile müügiosakonna kon"
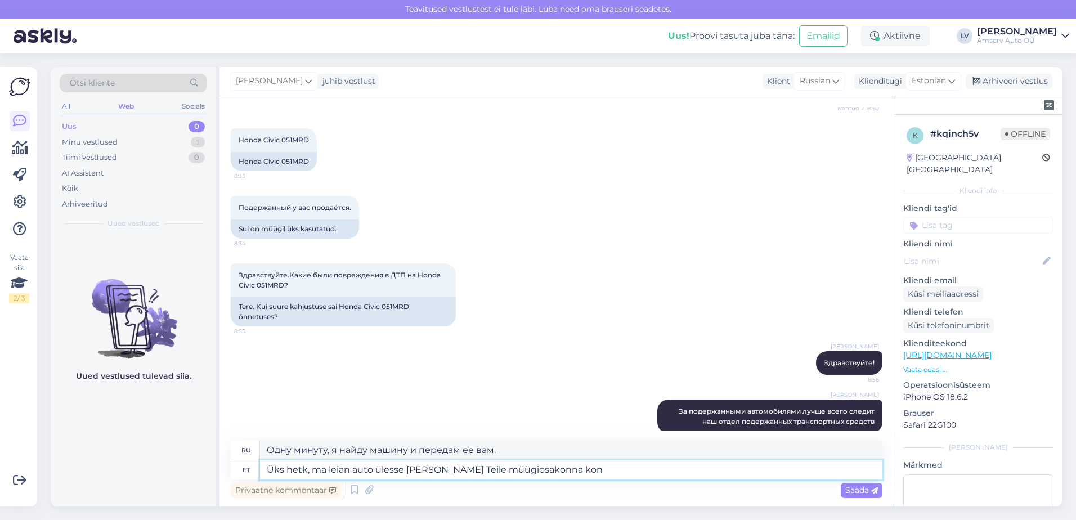
type textarea "Одну минуту, я найду машину и соединю вас с отделом продаж."
type textarea "Üks hetk, ma leian auto ülesse [PERSON_NAME] Teile müügiosakonna kontakti"
type textarea "Одну минуту, я найду машину и дам вам контактную информацию отдела продаж."
type textarea "Üks hetk, ma leian auto ülesse [PERSON_NAME] Teile müügiosakonna kontakti"
drag, startPoint x: 851, startPoint y: 493, endPoint x: 847, endPoint y: 487, distance: 6.1
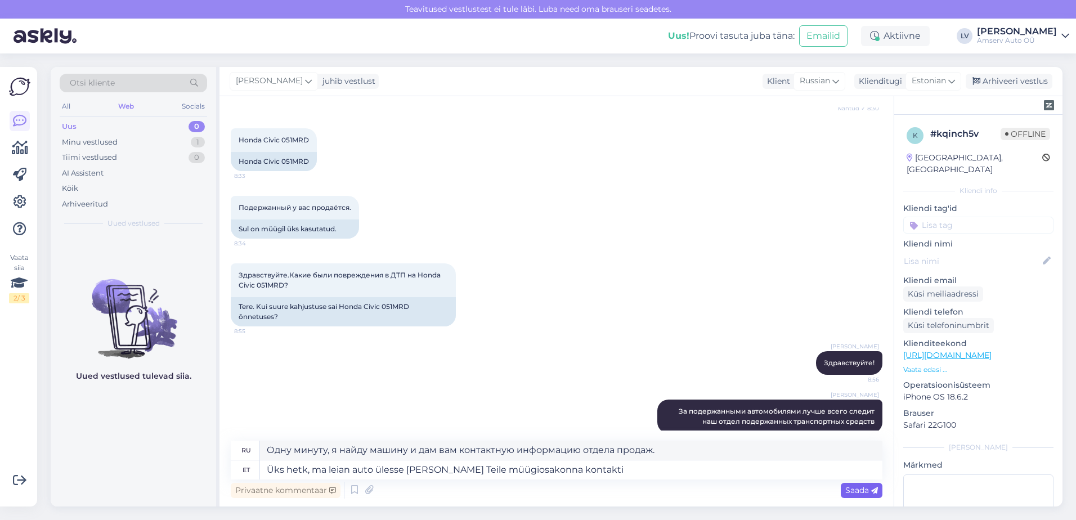
click at [851, 493] on span "Saada" at bounding box center [862, 490] width 33 height 10
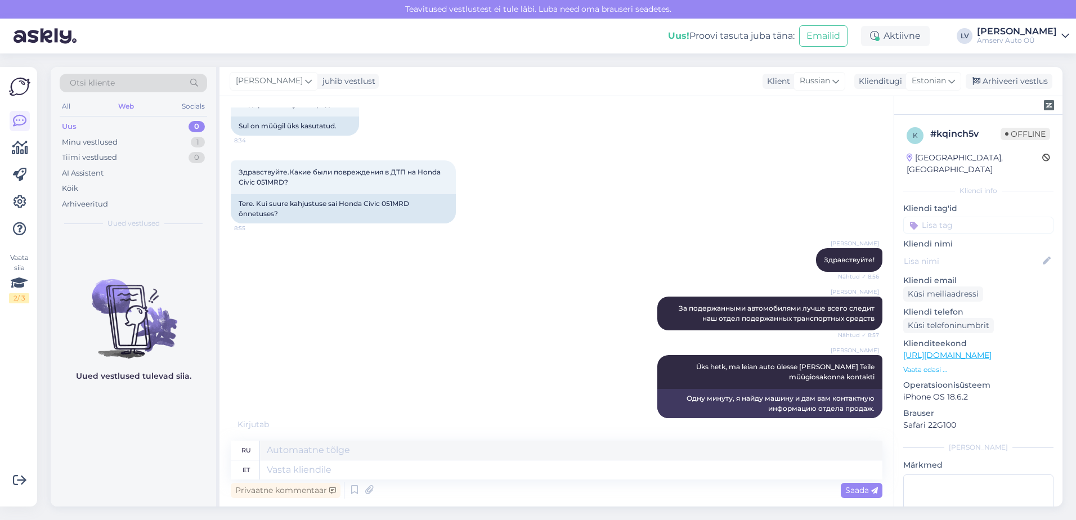
scroll to position [376, 0]
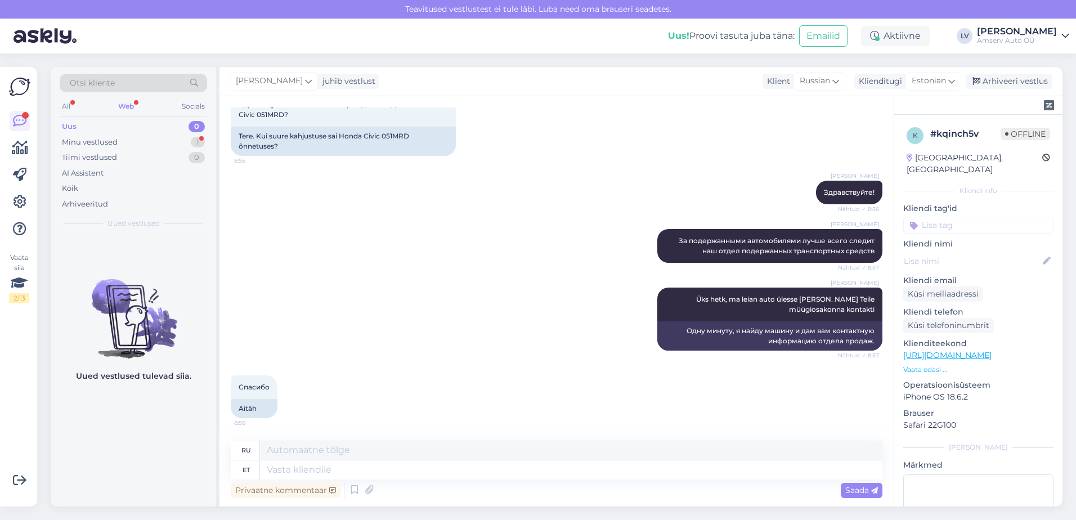
click at [937, 350] on link "[URL][DOMAIN_NAME]" at bounding box center [947, 355] width 88 height 10
click at [338, 467] on textarea at bounding box center [571, 469] width 623 height 19
paste textarea "650 2512 [EMAIL_ADDRESS][DOMAIN_NAME]"
type textarea "650 2512 [EMAIL_ADDRESS][DOMAIN_NAME]"
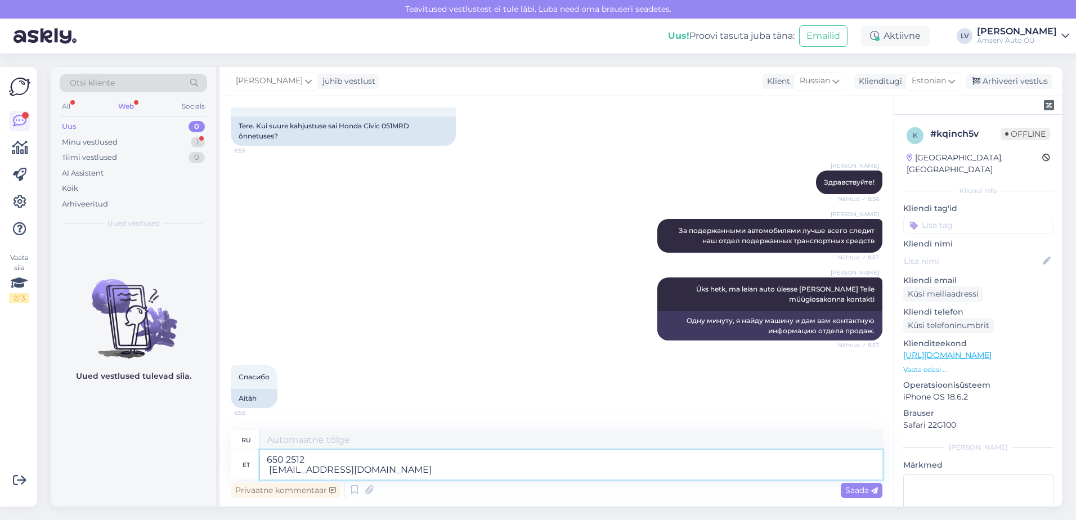
type textarea "650 2512 [EMAIL_ADDRESS][DOMAIN_NAME]"
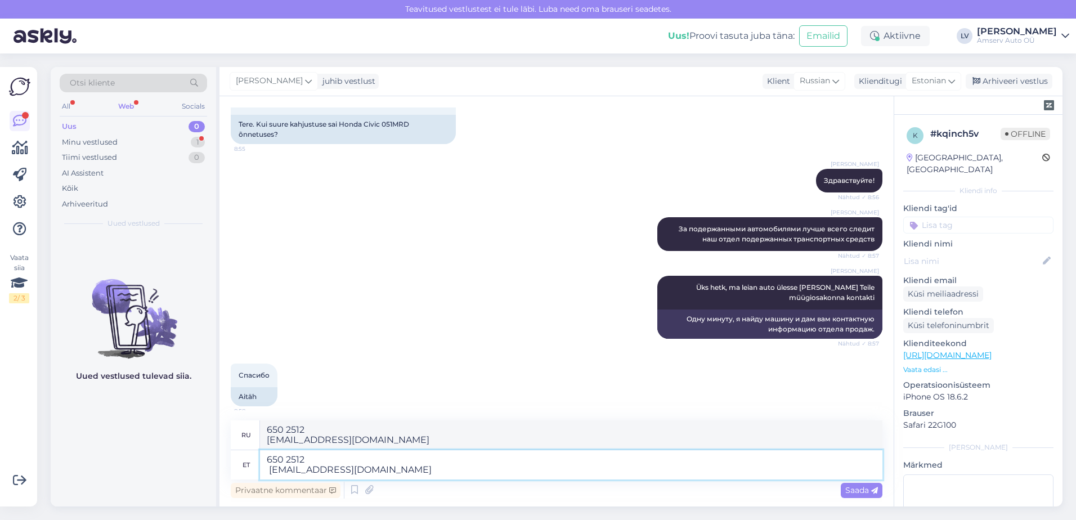
click at [270, 472] on textarea "650 2512 [EMAIL_ADDRESS][DOMAIN_NAME]" at bounding box center [571, 464] width 623 height 29
type textarea "650 2512 [EMAIL_ADDRESS][DOMAIN_NAME]"
click at [846, 492] on span "Saada" at bounding box center [862, 490] width 33 height 10
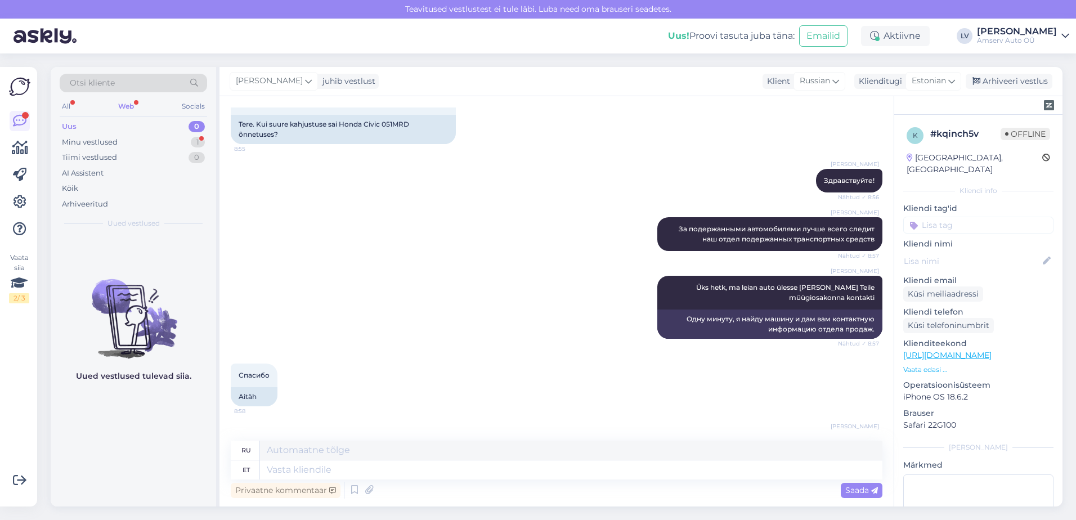
scroll to position [464, 0]
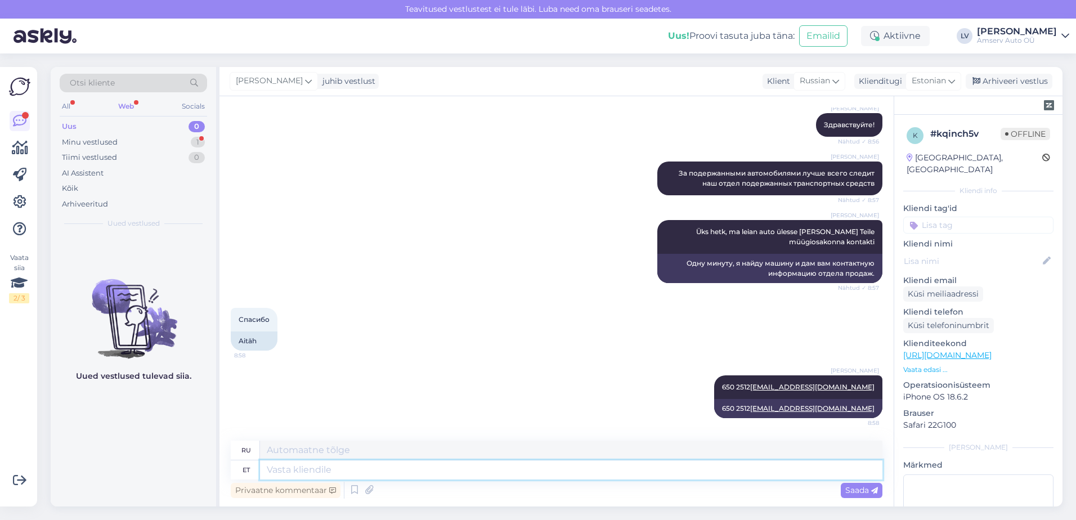
drag, startPoint x: 334, startPoint y: 464, endPoint x: 338, endPoint y: 455, distance: 10.3
click at [334, 465] on textarea at bounding box center [571, 469] width 623 height 19
type textarea "Auto"
type textarea "Машина"
type textarea "Auto a"
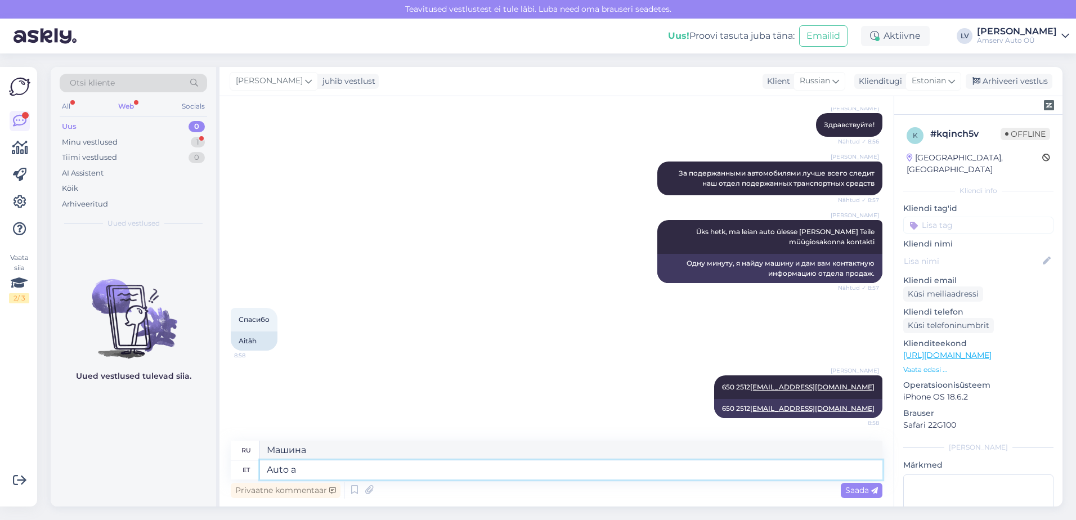
type textarea "Автомобиль [PERSON_NAME]"
type textarea "Auto asub"
type textarea "Автомобиль находится"
type textarea "Auto asub Peetri M"
type textarea "Автомобиль находится в [GEOGRAPHIC_DATA]."
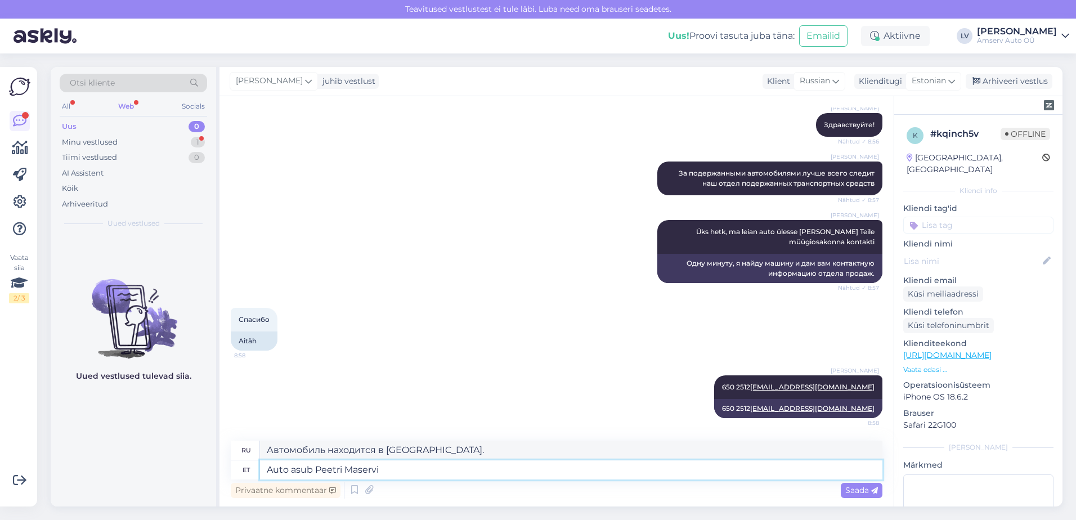
type textarea "Auto asub Peetri Maservis"
type textarea "Автомобиль находится в Пеэтри Масерви."
drag, startPoint x: 394, startPoint y: 471, endPoint x: 519, endPoint y: 495, distance: 127.3
click at [348, 471] on textarea "Auto asub Peetri Maservis" at bounding box center [571, 469] width 623 height 19
type textarea "Auto asub Peetri"
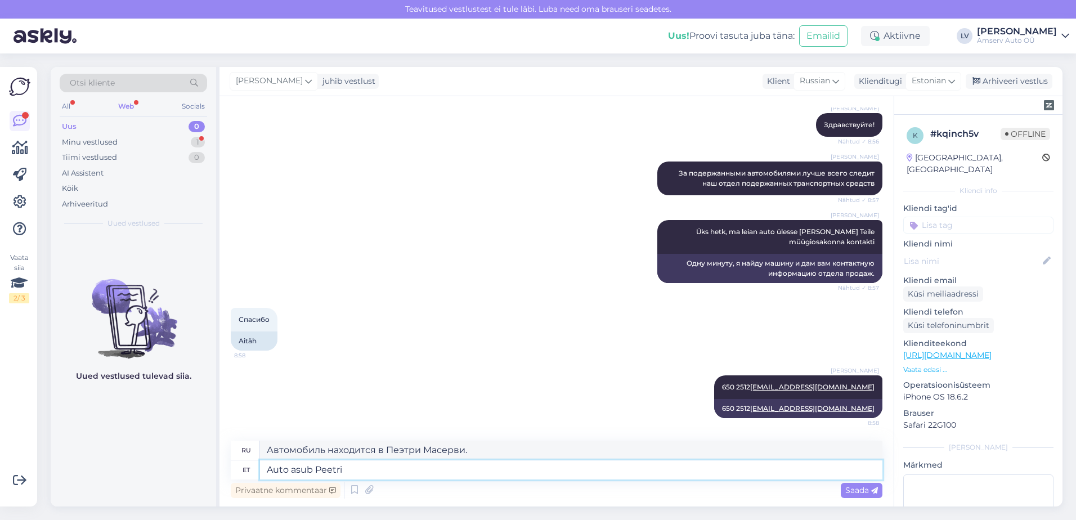
type textarea "Автомобиль находится в [GEOGRAPHIC_DATA]."
type textarea "Auto asub [GEOGRAPHIC_DATA]"
type textarea "Автомобиль находится в Peetri Amservis."
click at [462, 448] on textarea "Автомобиль находится в Peetri Amservis." at bounding box center [571, 450] width 623 height 19
click at [391, 472] on textarea "Auto asub [GEOGRAPHIC_DATA]" at bounding box center [571, 469] width 623 height 19
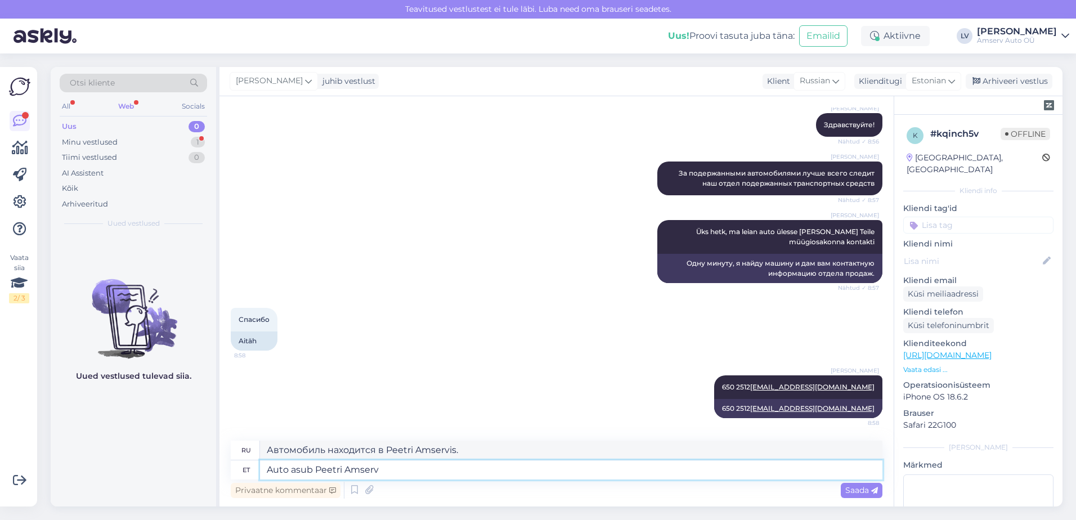
type textarea "Auto asub Peetri Amserve"
type textarea "Автомобиль находится в Peetri Amserve."
type textarea "Auto asub Peetri Amserv"
type textarea "Автомобиль находится в Peetri Amserv."
type textarea "Auto asub Peetri Amserv"
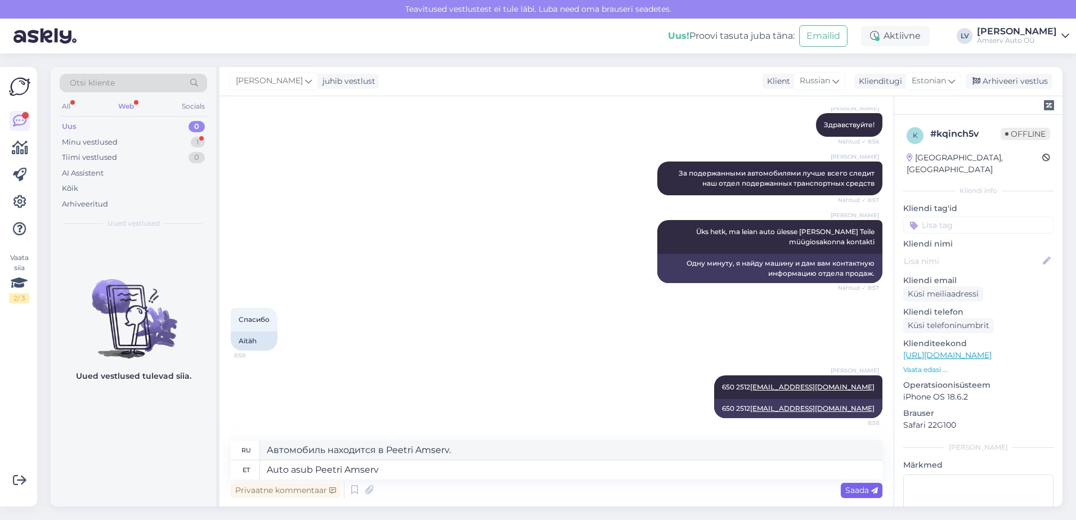
click at [855, 494] on span "Saada" at bounding box center [862, 490] width 33 height 10
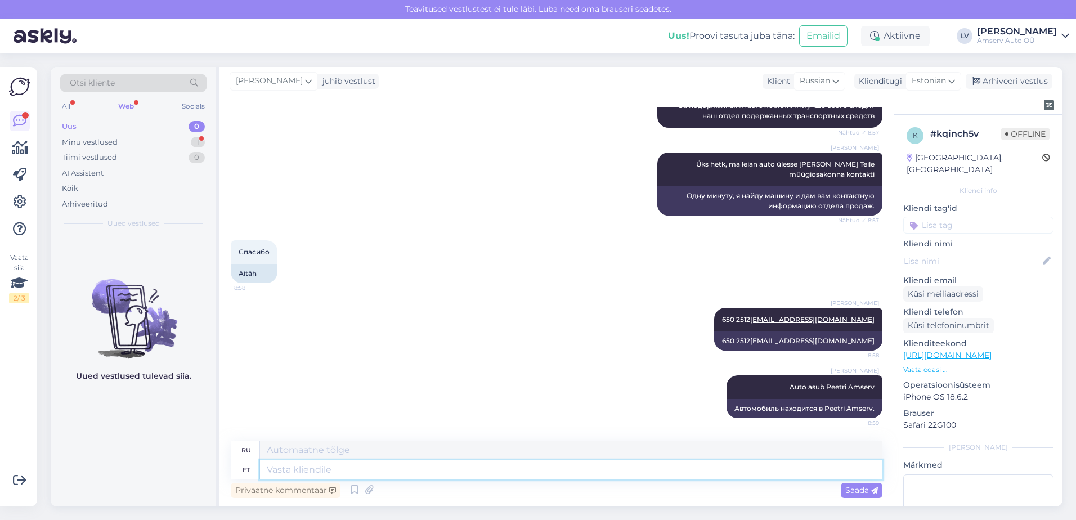
drag, startPoint x: 474, startPoint y: 472, endPoint x: 463, endPoint y: 476, distance: 12.1
click at [476, 471] on textarea at bounding box center [571, 469] width 623 height 19
type textarea "Kas"
type textarea "Является"
type textarea "Kas saan t"
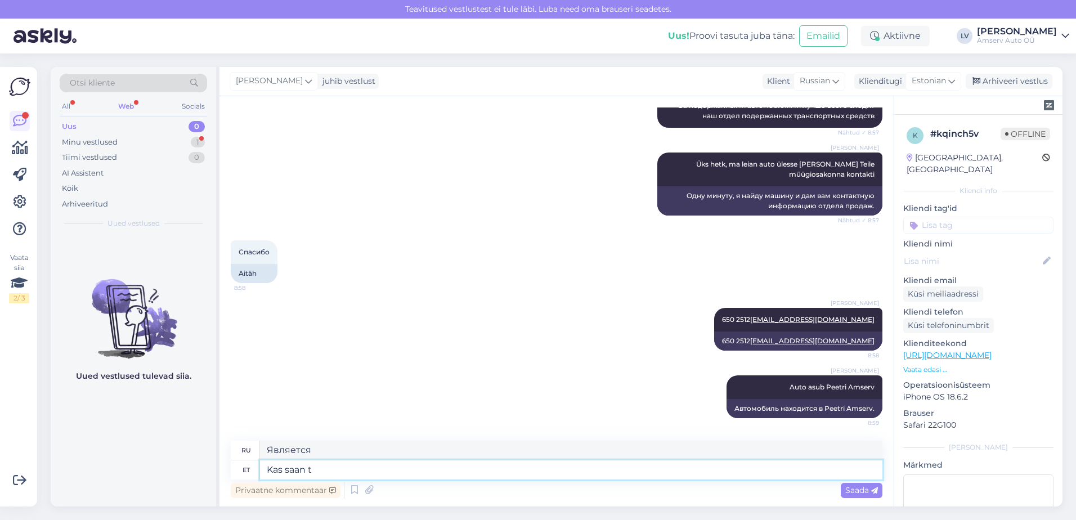
type textarea "Могу ли я"
type textarea "Kas saan Teid v"
type textarea "Могу ли я взять тебя?"
type textarea "Kas saan Teid veel kui"
type textarea "Могу ли я все еще быть с тобой?"
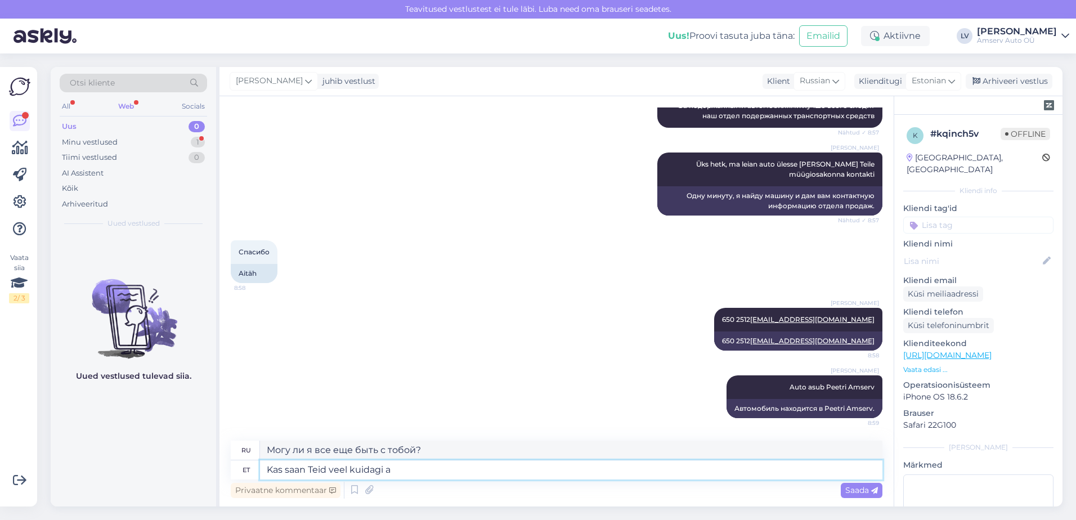
type textarea "Kas saan Teid veel kuidagi ab"
type textarea "Могу ли я как-то с вами связаться?"
type textarea "Kas saan Teid veel kuidagi abiks o"
type textarea "Могу ли я вам помочь еще каким-либо образом?"
type textarea "Kas saan Teid veel ku"
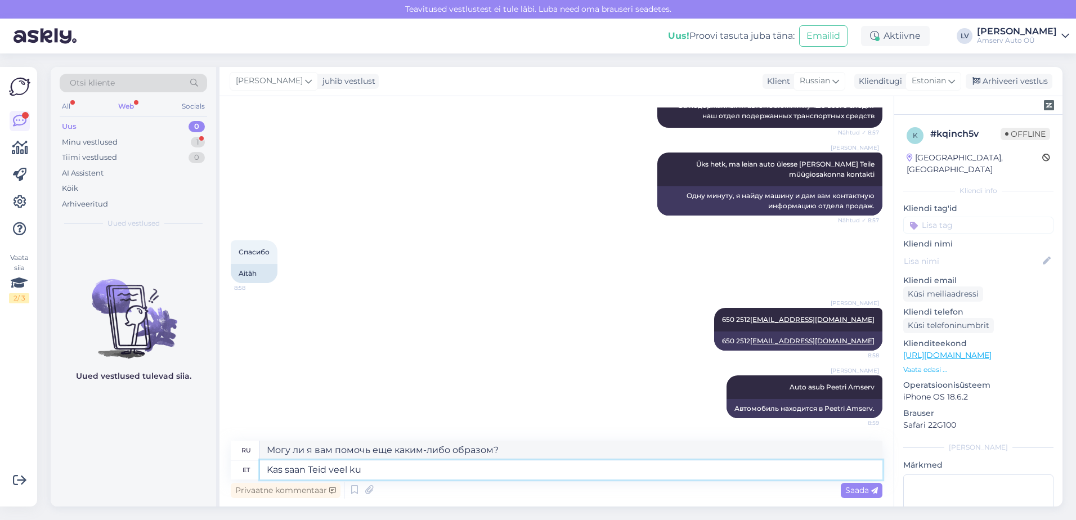
type textarea "Могу ли я как-то с вами связаться?"
type textarea "Kas saan Tei"
type textarea "Могу ли я все еще быть с тобой?"
type textarea "Kas saan Te"
type textarea "Могу ли я взять тебя?"
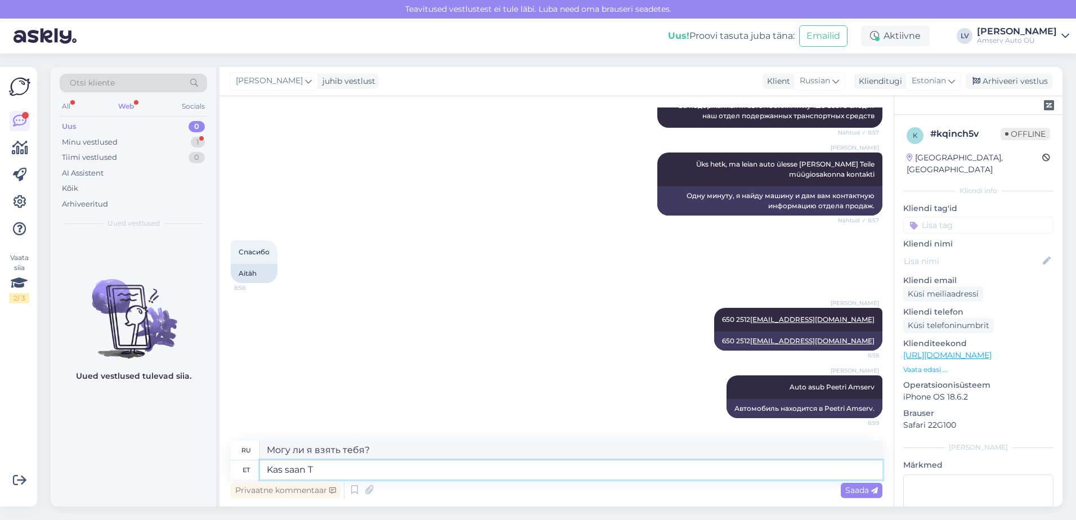
type textarea "Kas saan"
type textarea "Могу ли я"
type textarea "Kas saan veel mi"
type textarea "Можно мне еще?"
type textarea "Kas saan veel millegia"
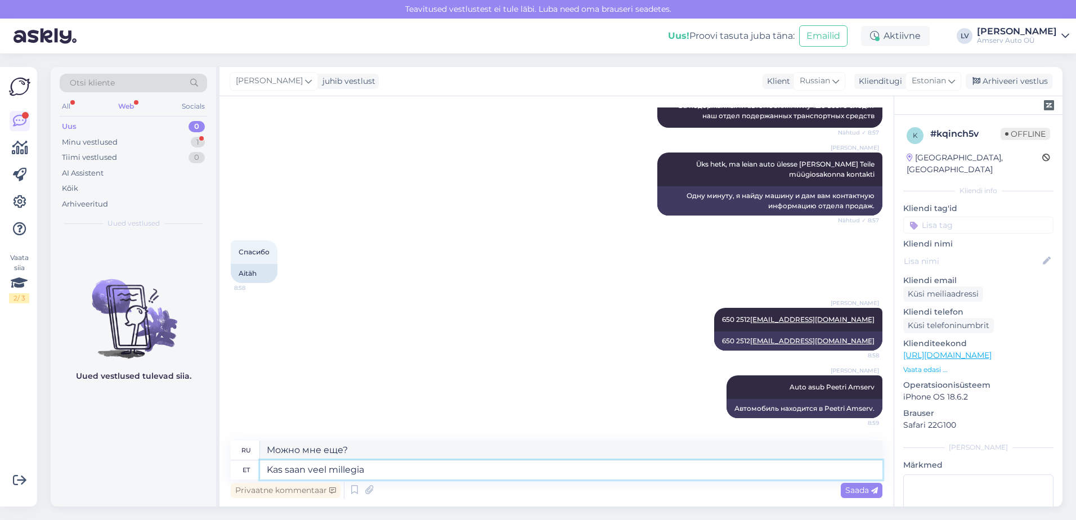
type textarea "Можно мне что-нибудь еще?"
type textarea "Kas saan veel millegiga"
type textarea "Могу ли я получить что-нибудь еще?"
type textarea "Kas saan veel millegiga ab"
type textarea "Можно мне что-нибудь еще?"
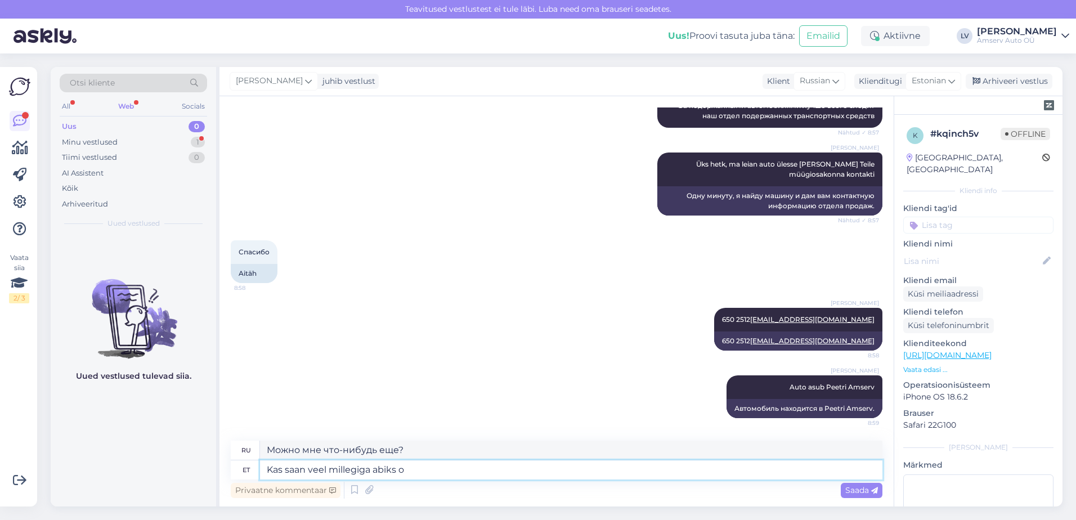
type textarea "Kas saan veel millegiga abiks ol"
type textarea "Могу ли я вам еще чем-нибудь помочь?"
type textarea "Kas saan veel millegiga abiks olla?"
type textarea "Могу ли я еще чем-то помочь?"
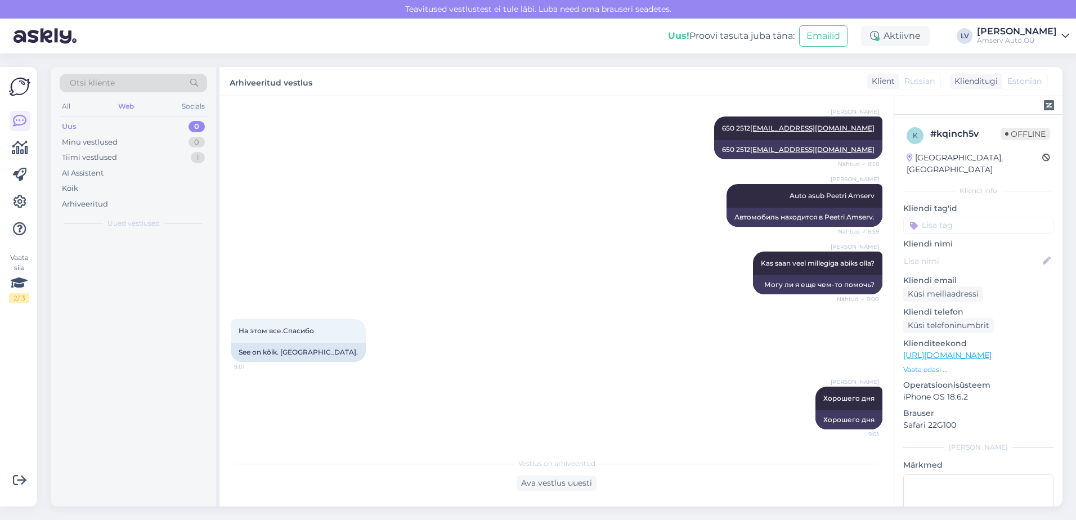
scroll to position [723, 0]
drag, startPoint x: 147, startPoint y: 265, endPoint x: 155, endPoint y: 265, distance: 7.9
click at [147, 265] on div "Tere! Palun täpsustage, mis autost on jutt? Kas teid huvitab uus või [PERSON_NA…" at bounding box center [145, 263] width 128 height 20
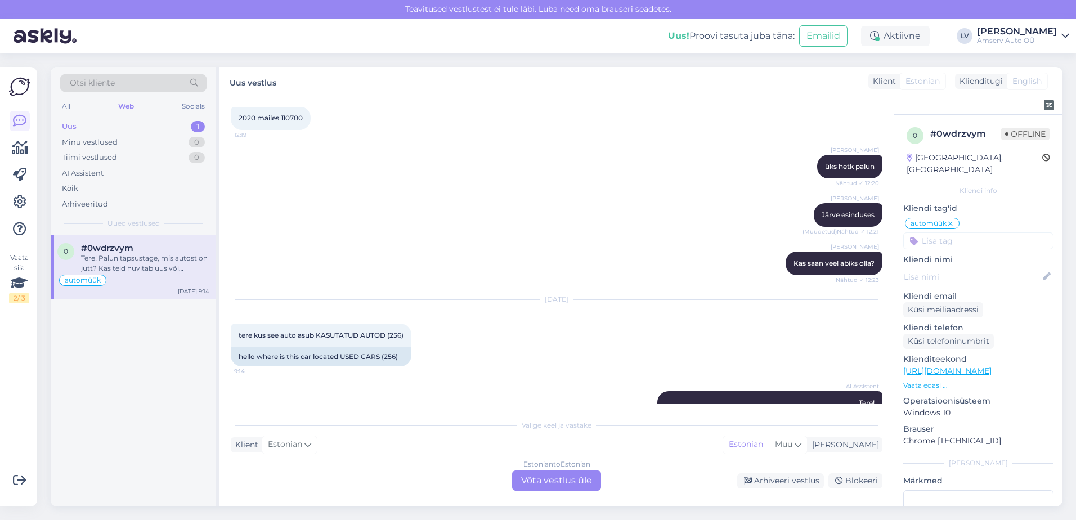
scroll to position [746, 0]
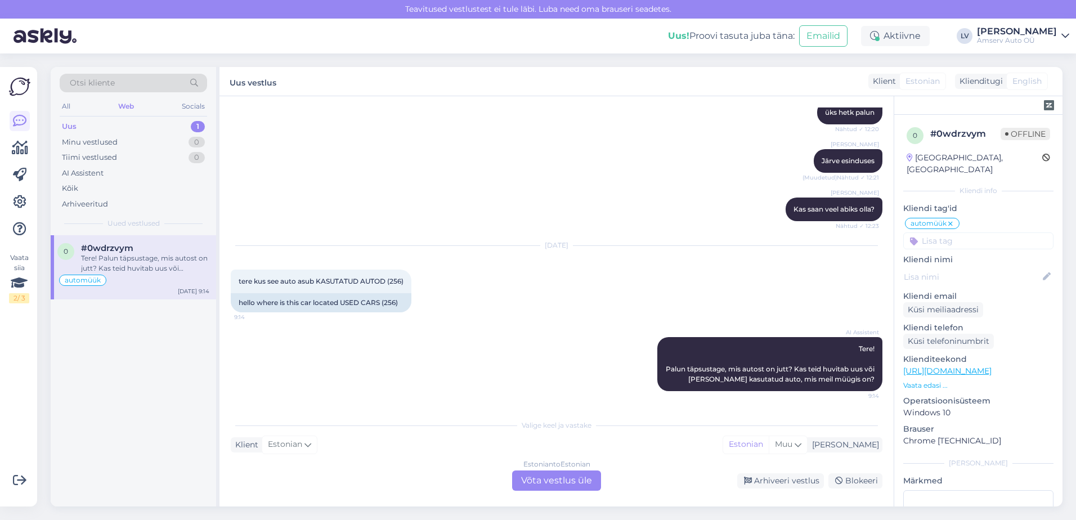
click at [562, 478] on div "Estonian to Estonian Võta vestlus üle" at bounding box center [556, 481] width 89 height 20
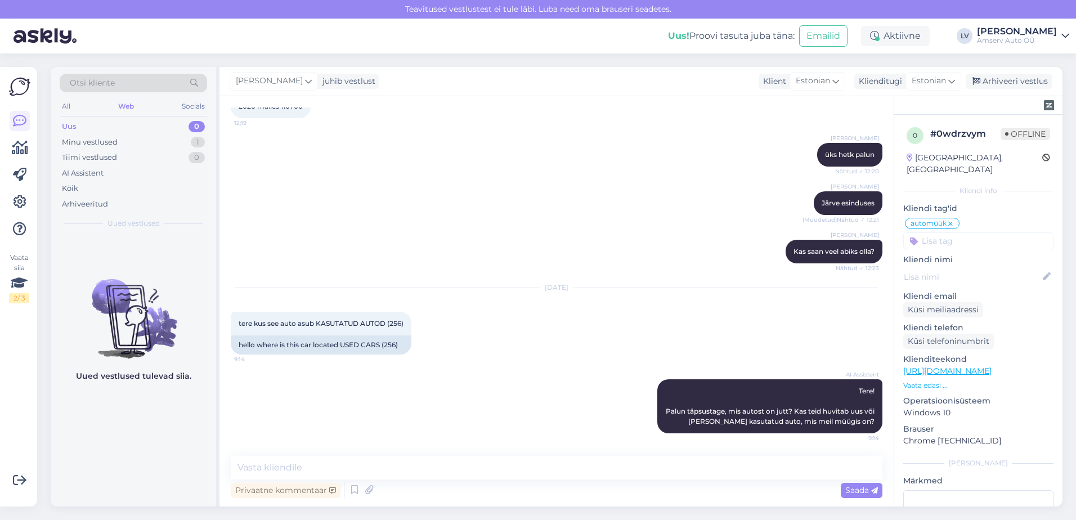
scroll to position [704, 0]
click at [956, 366] on link "[URL][DOMAIN_NAME]" at bounding box center [947, 371] width 88 height 10
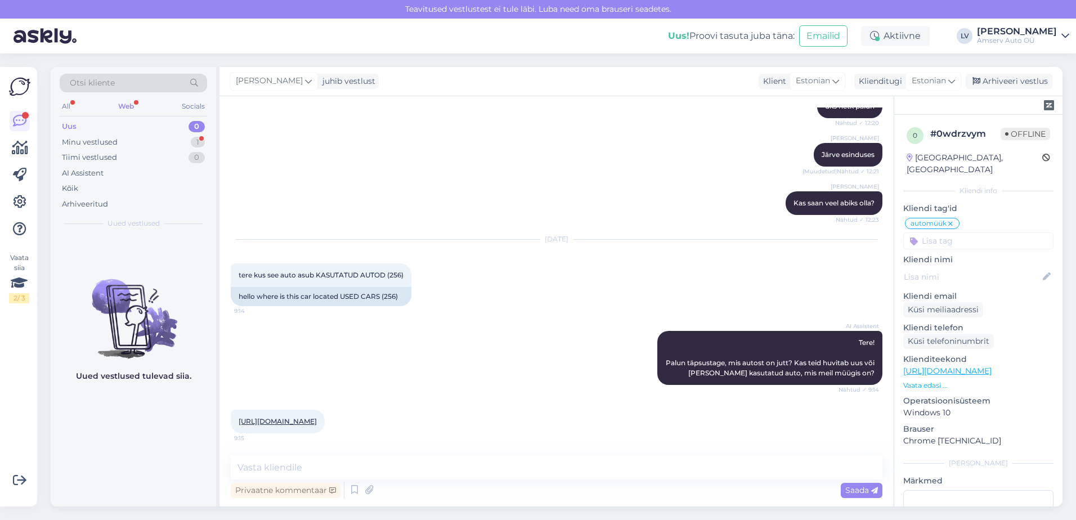
scroll to position [763, 0]
drag, startPoint x: 381, startPoint y: 475, endPoint x: 388, endPoint y: 468, distance: 9.6
click at [385, 473] on textarea at bounding box center [557, 468] width 652 height 24
type textarea "ü"
type textarea "tänan täpsustuse eest, kohe uurin"
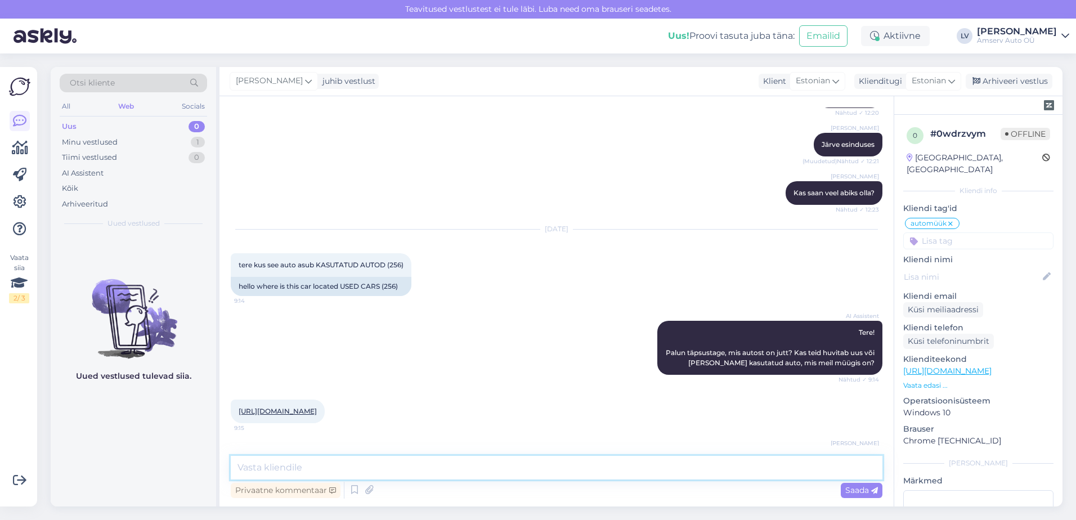
scroll to position [811, 0]
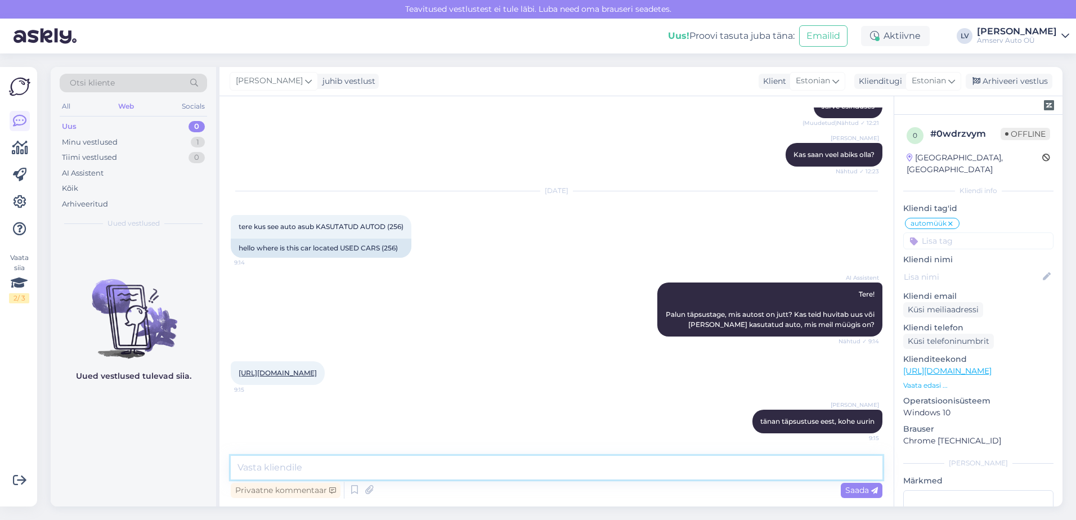
click at [366, 469] on textarea at bounding box center [557, 468] width 652 height 24
type textarea "Pärnu Amservis"
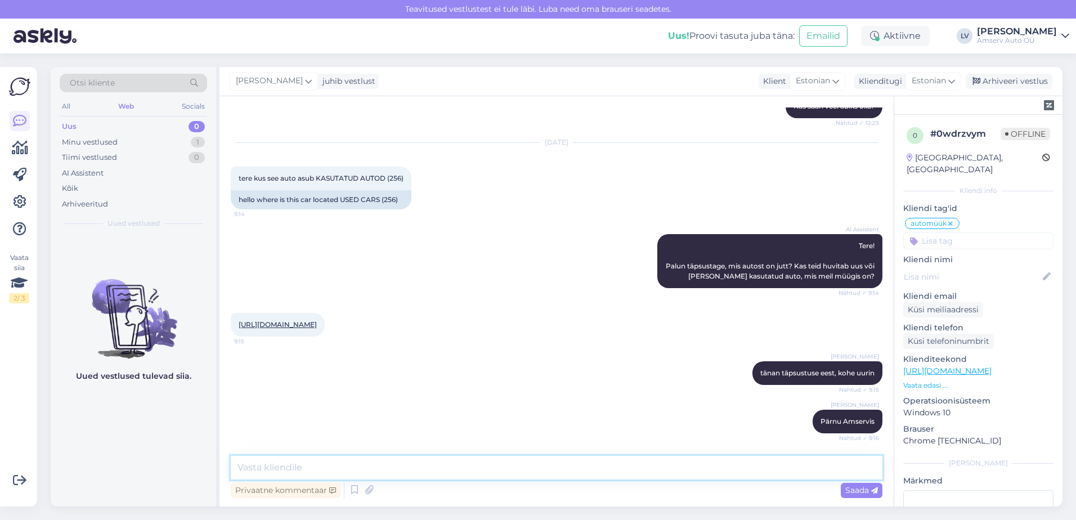
scroll to position [908, 0]
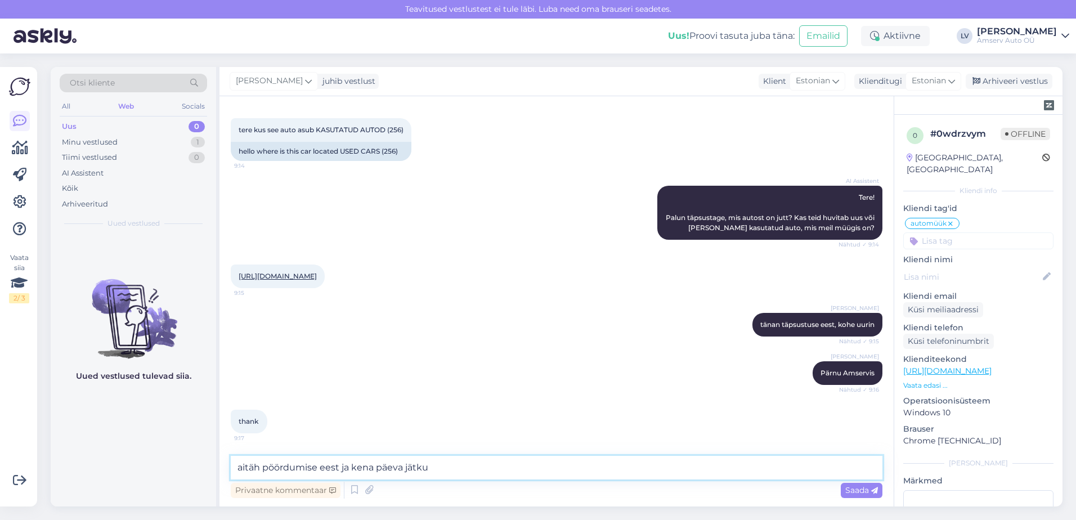
type textarea "aitäh pöördumise eest ja kena päeva jätku"
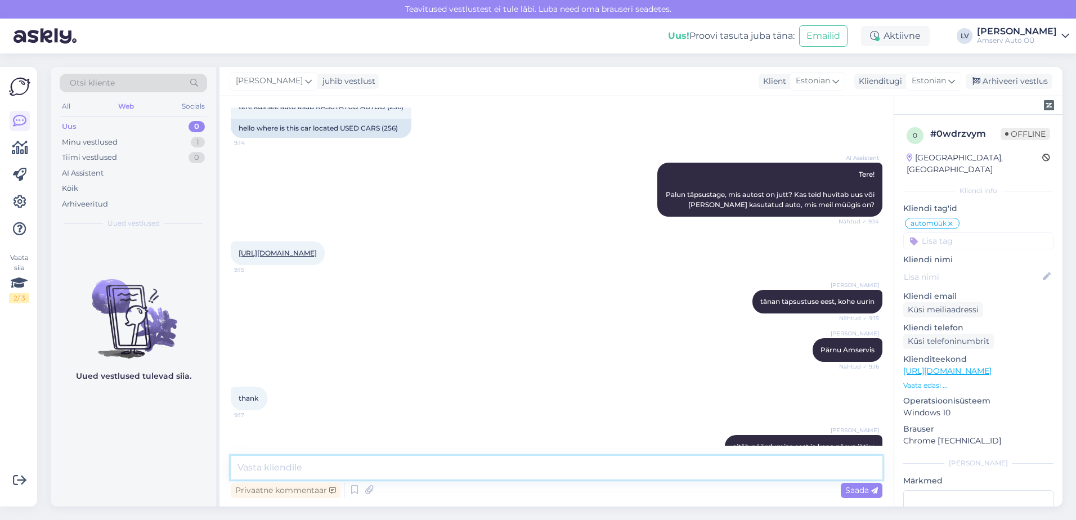
scroll to position [956, 0]
